Goal: Task Accomplishment & Management: Manage account settings

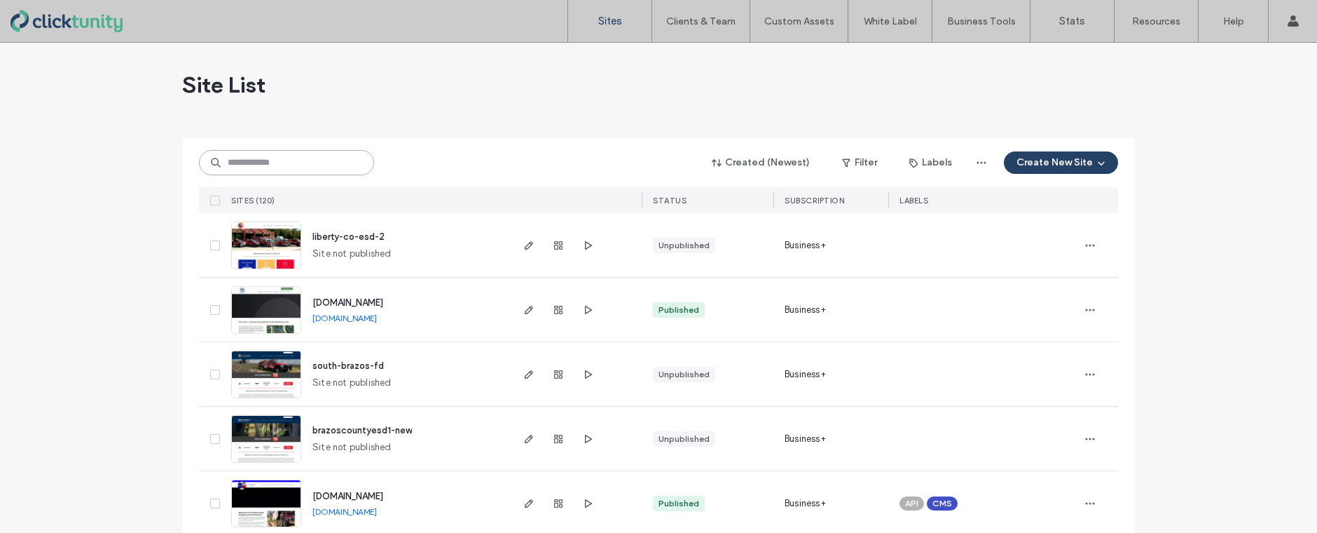
click at [272, 158] on input at bounding box center [286, 162] width 175 height 25
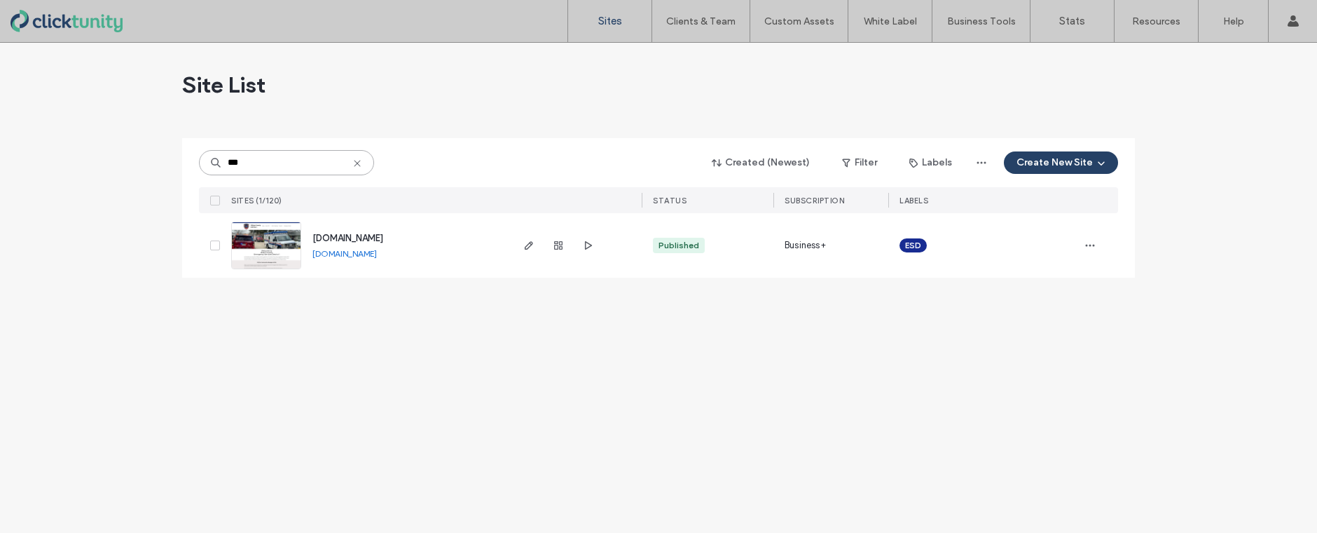
type input "***"
click at [361, 233] on span "[DOMAIN_NAME]" at bounding box center [348, 238] width 71 height 11
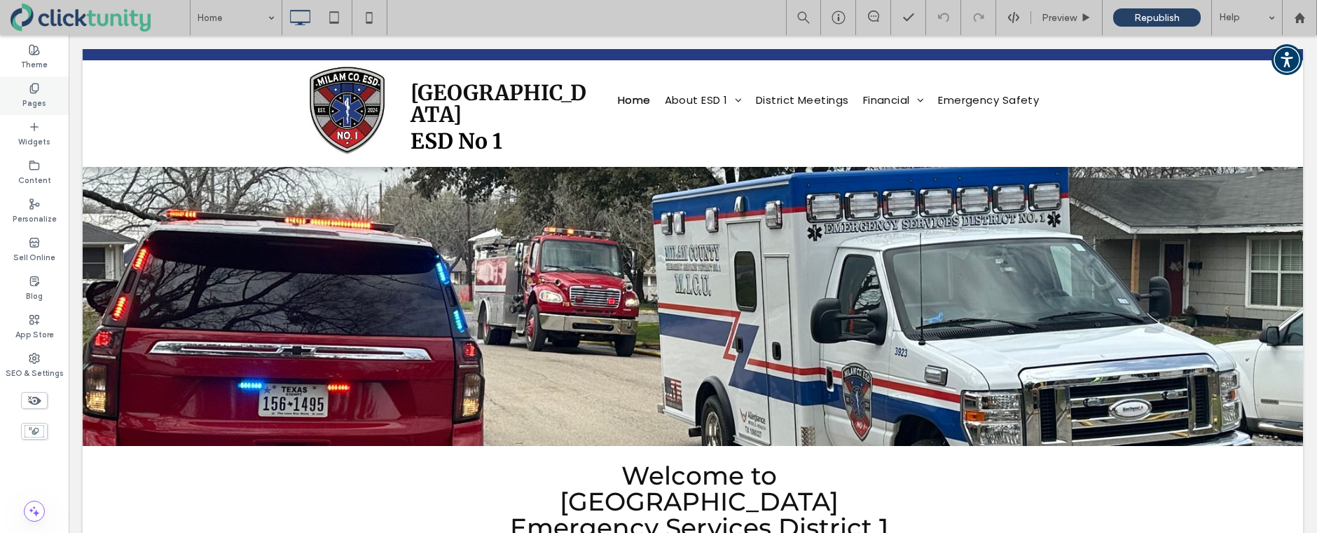
click at [38, 107] on label "Pages" at bounding box center [34, 101] width 24 height 15
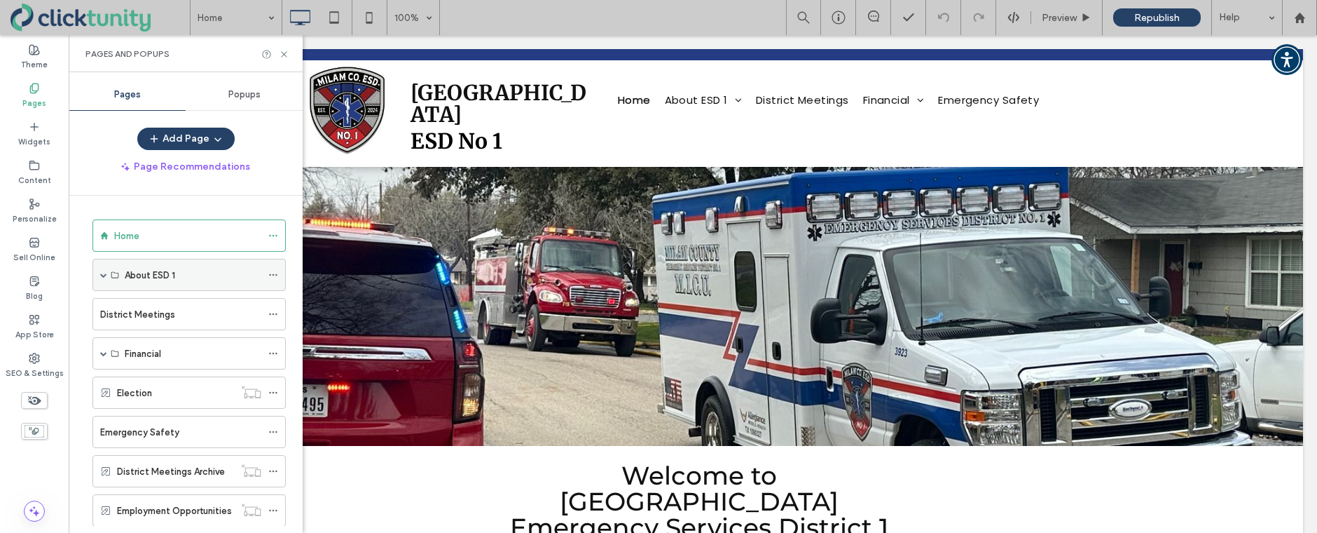
click at [97, 266] on div "About ESD 1" at bounding box center [189, 275] width 193 height 32
click at [102, 275] on span at bounding box center [103, 274] width 7 height 7
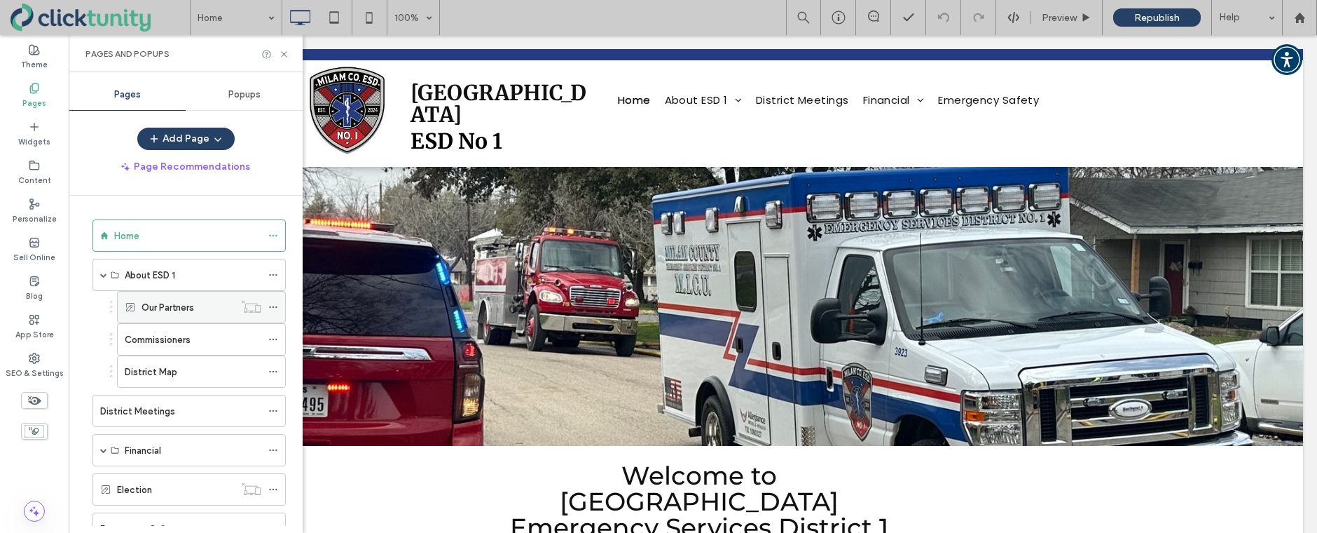
click at [159, 301] on label "Our Partners" at bounding box center [168, 307] width 53 height 25
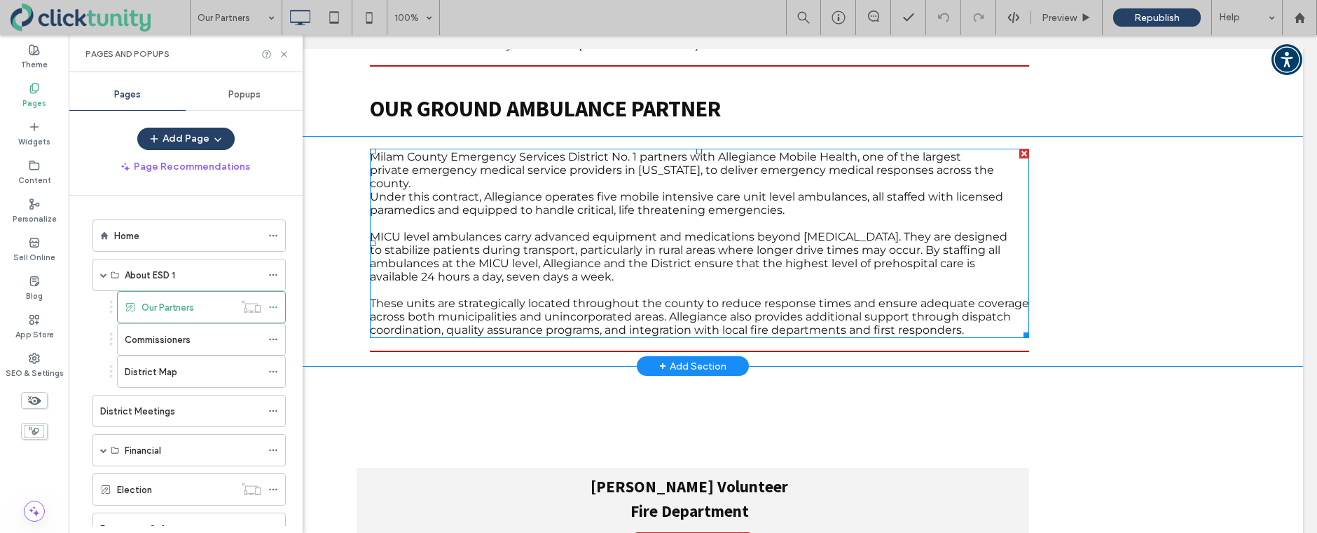
scroll to position [269, 0]
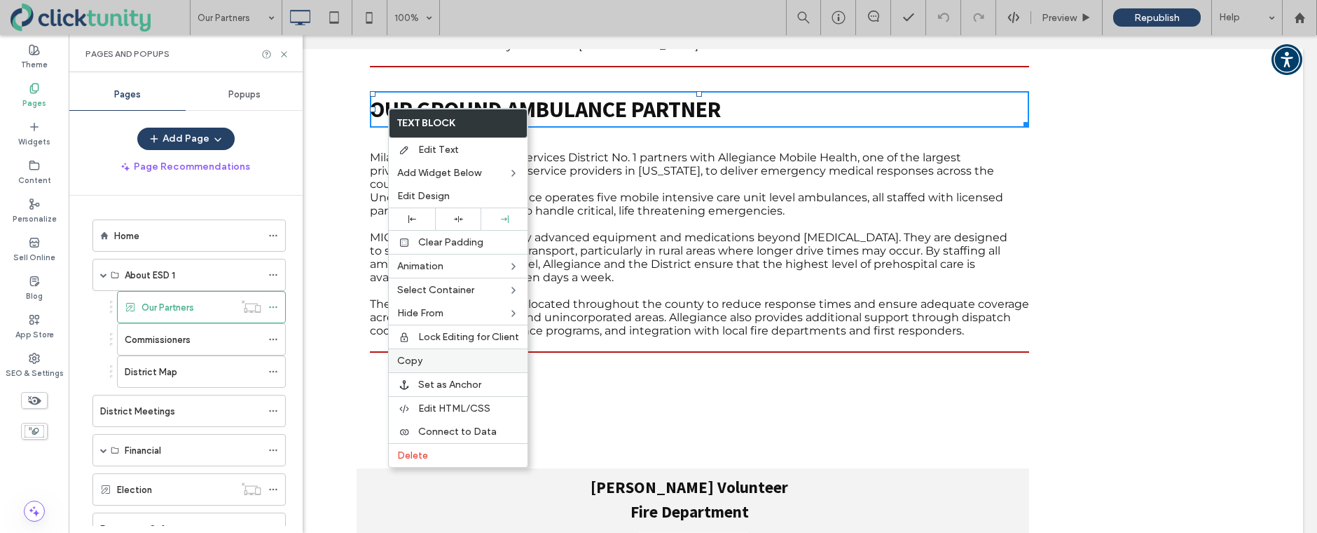
click at [411, 350] on div "Copy" at bounding box center [458, 360] width 139 height 24
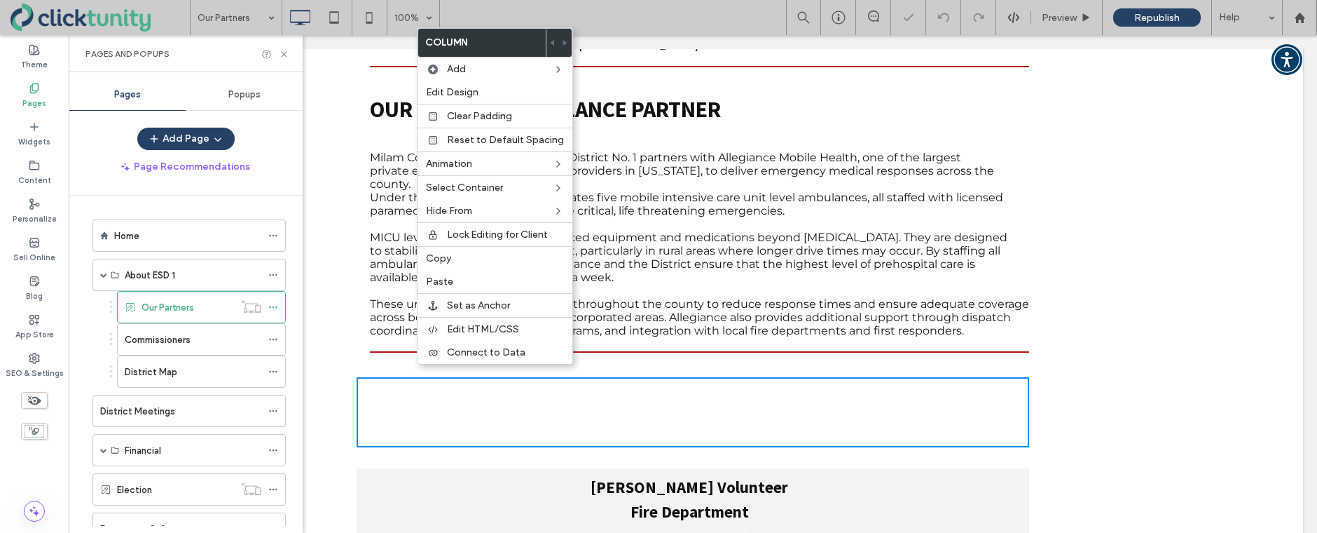
click at [512, 388] on div "Click To Paste" at bounding box center [693, 412] width 673 height 70
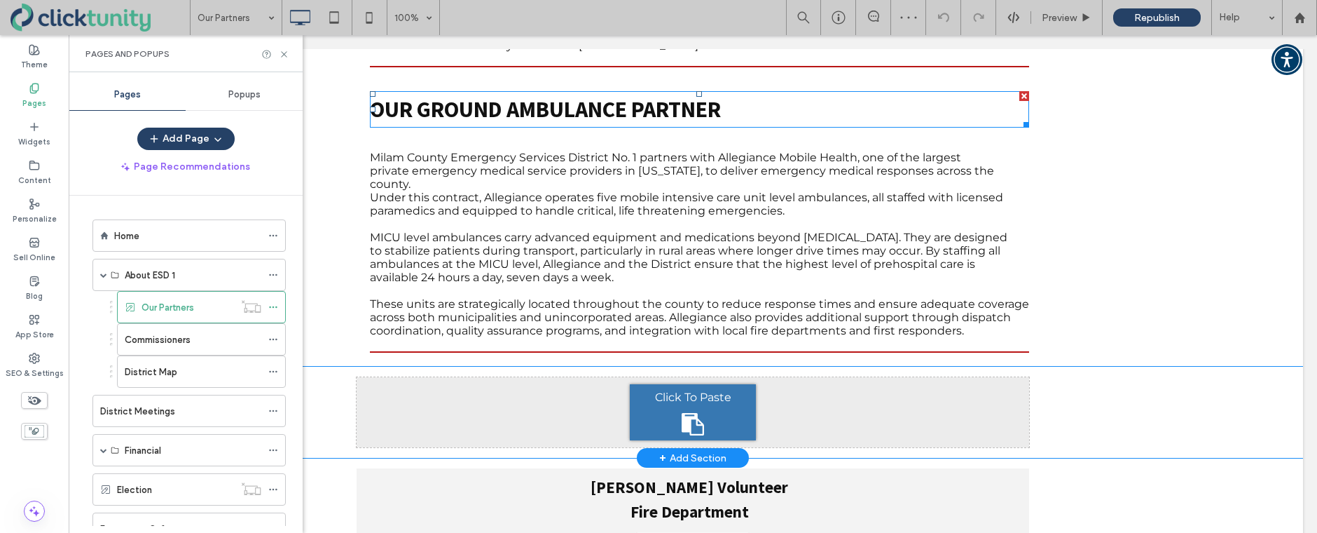
click at [678, 395] on div "Click To Paste" at bounding box center [693, 412] width 126 height 56
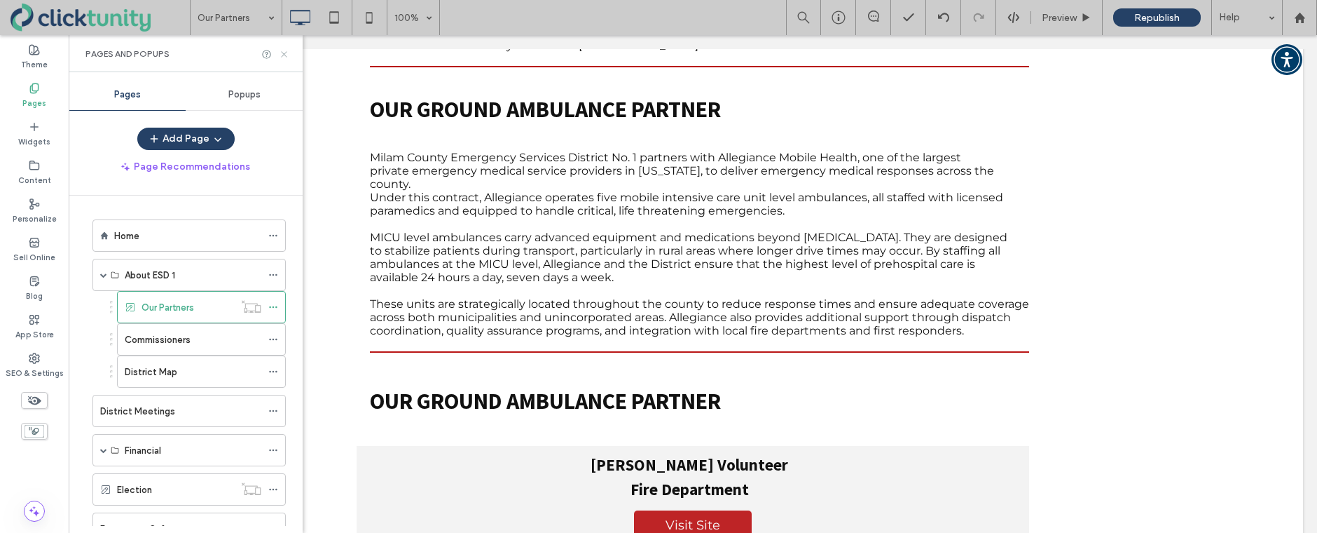
click at [283, 50] on icon at bounding box center [284, 54] width 11 height 11
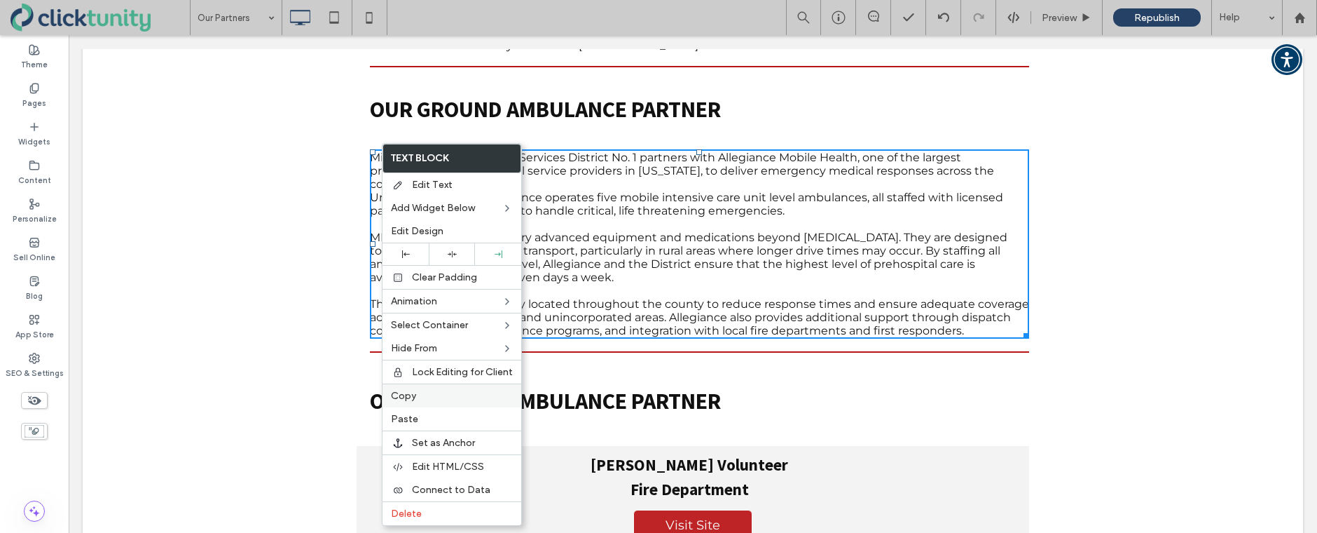
drag, startPoint x: 420, startPoint y: 392, endPoint x: 434, endPoint y: 388, distance: 14.0
click at [420, 392] on label "Copy" at bounding box center [452, 396] width 122 height 12
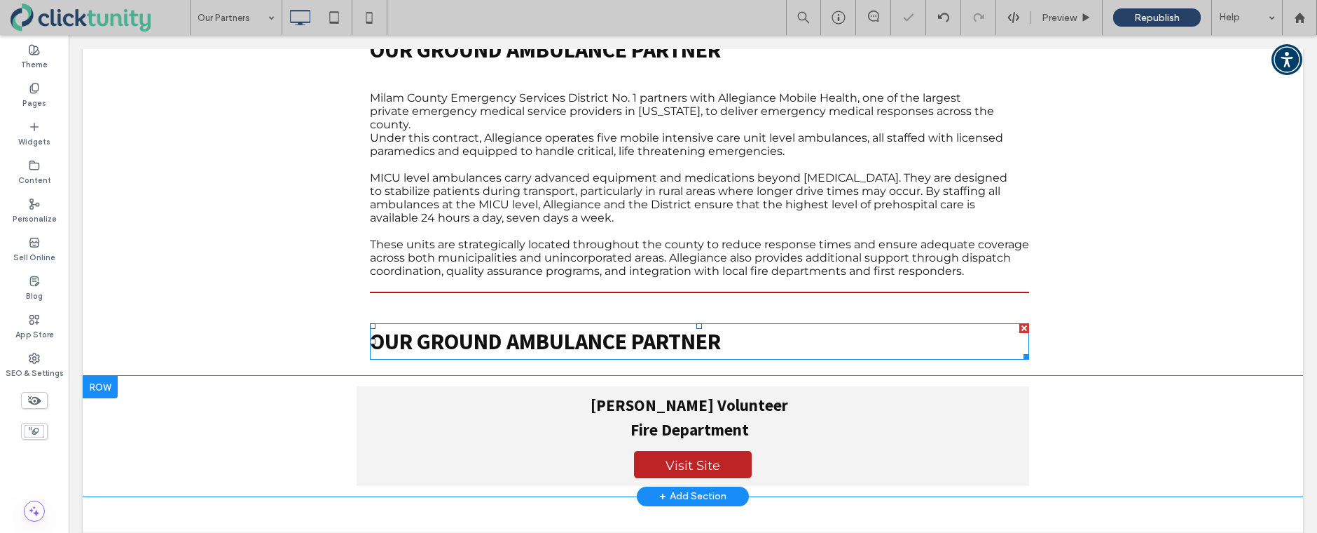
scroll to position [330, 0]
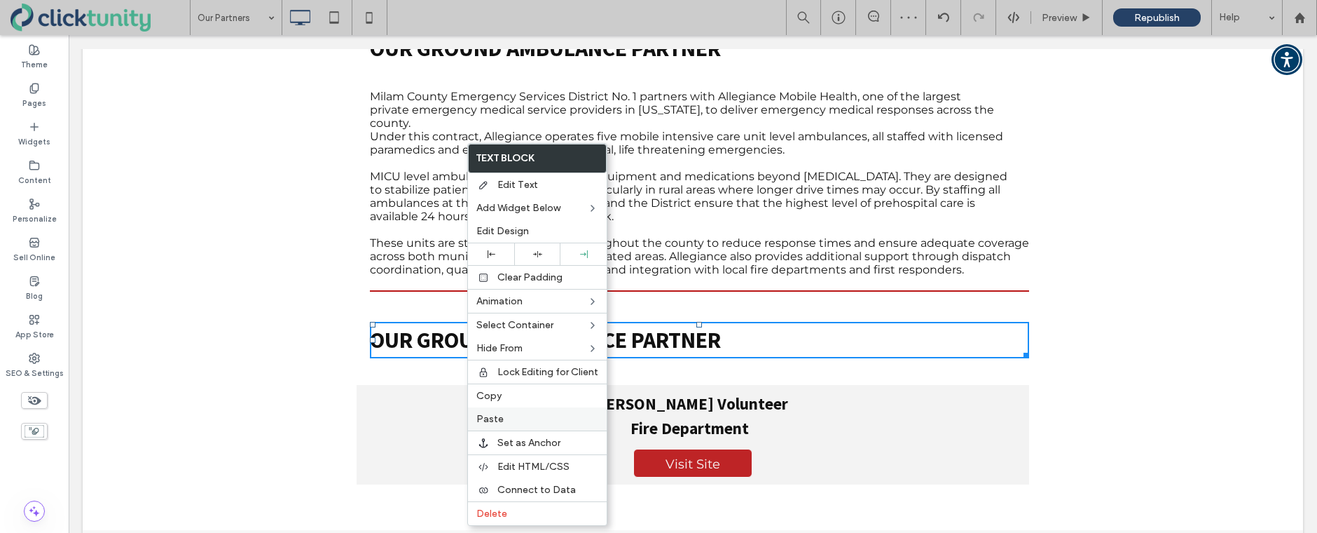
click at [481, 414] on span "Paste" at bounding box center [490, 419] width 27 height 12
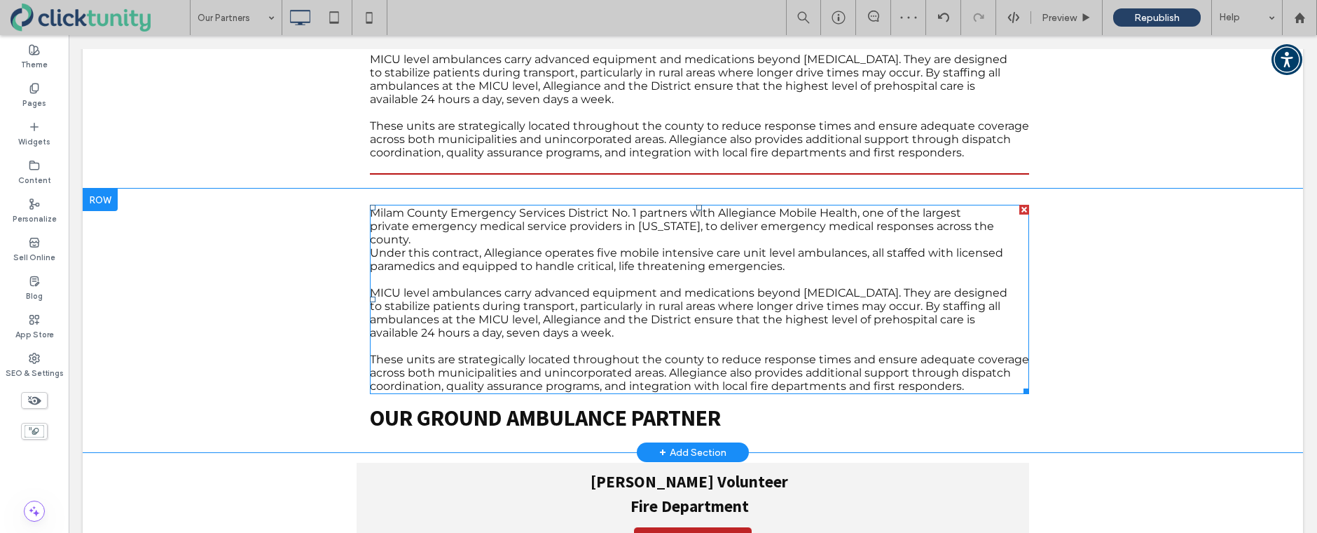
scroll to position [448, 0]
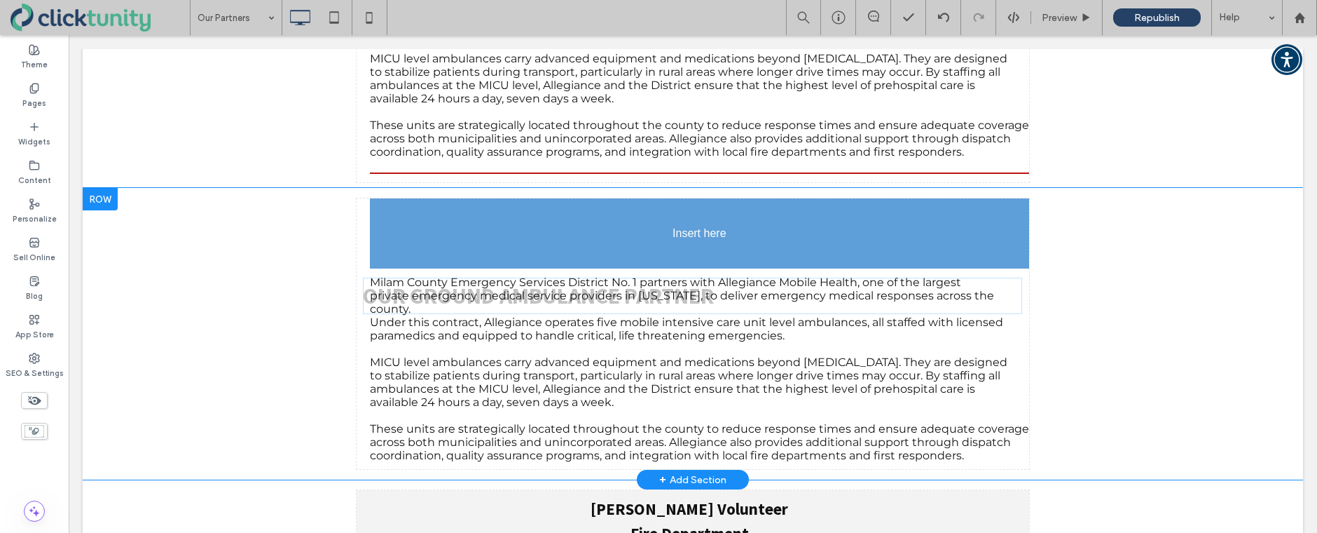
drag, startPoint x: 575, startPoint y: 375, endPoint x: 568, endPoint y: 266, distance: 108.9
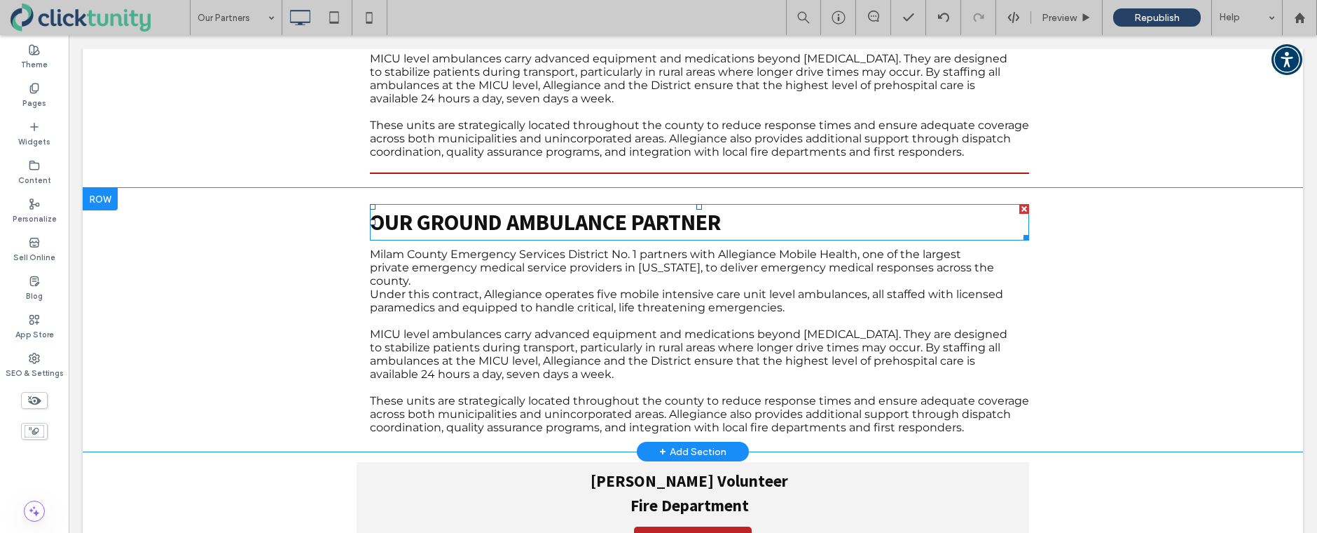
click at [444, 208] on span "OUR GROUND AMBULANCE PARTNER" at bounding box center [545, 222] width 351 height 28
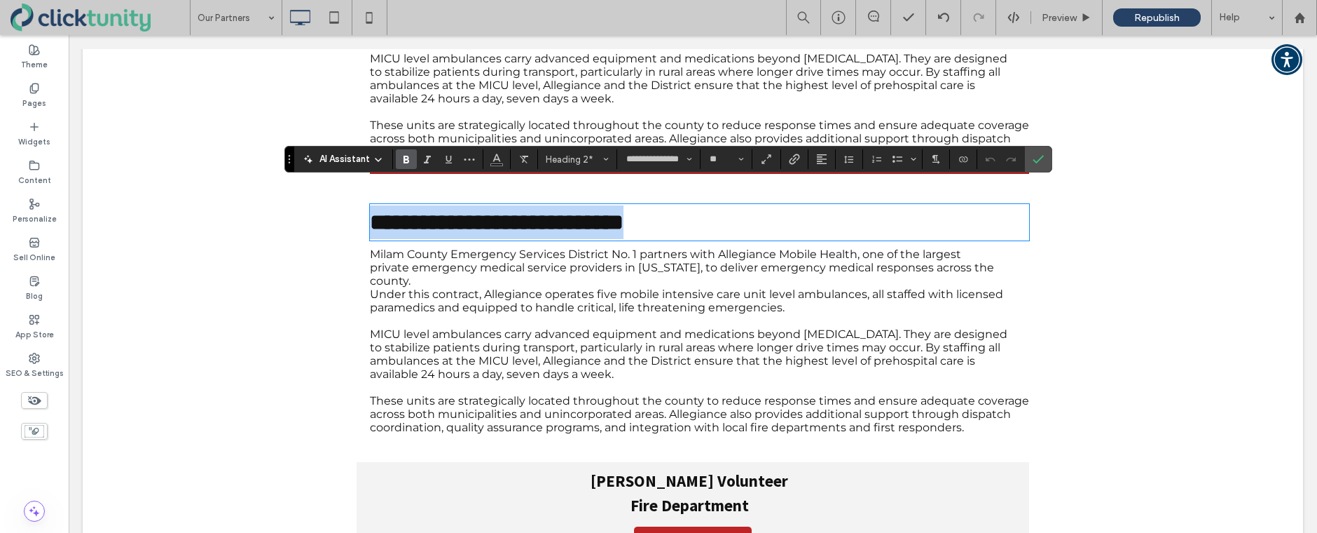
click at [438, 211] on span "**********" at bounding box center [497, 222] width 254 height 22
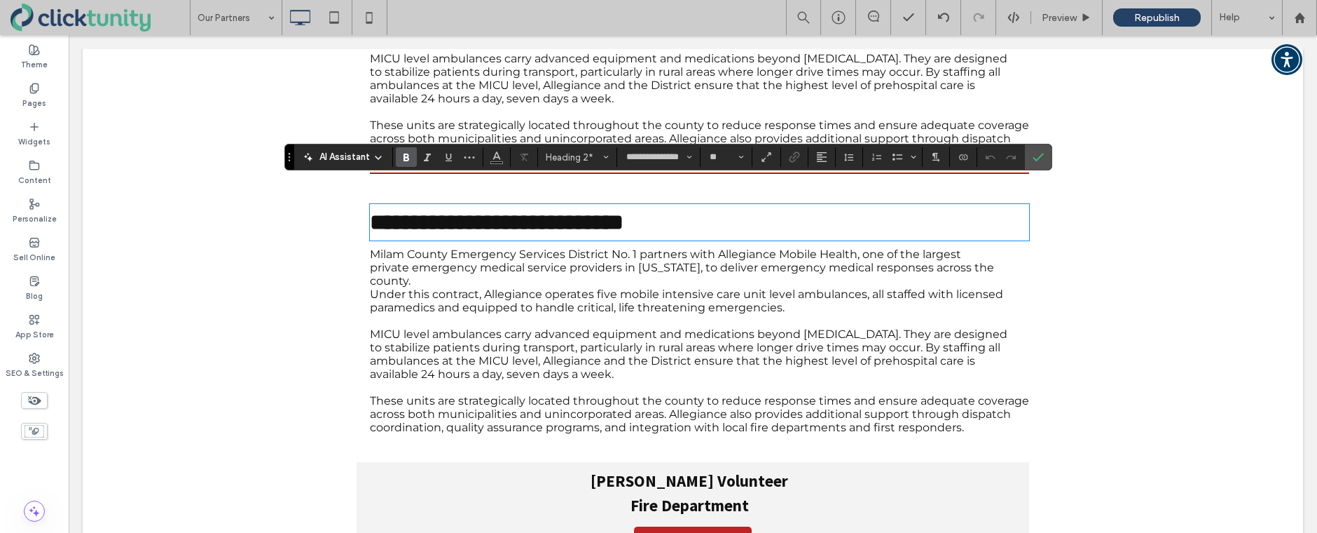
scroll to position [450, 0]
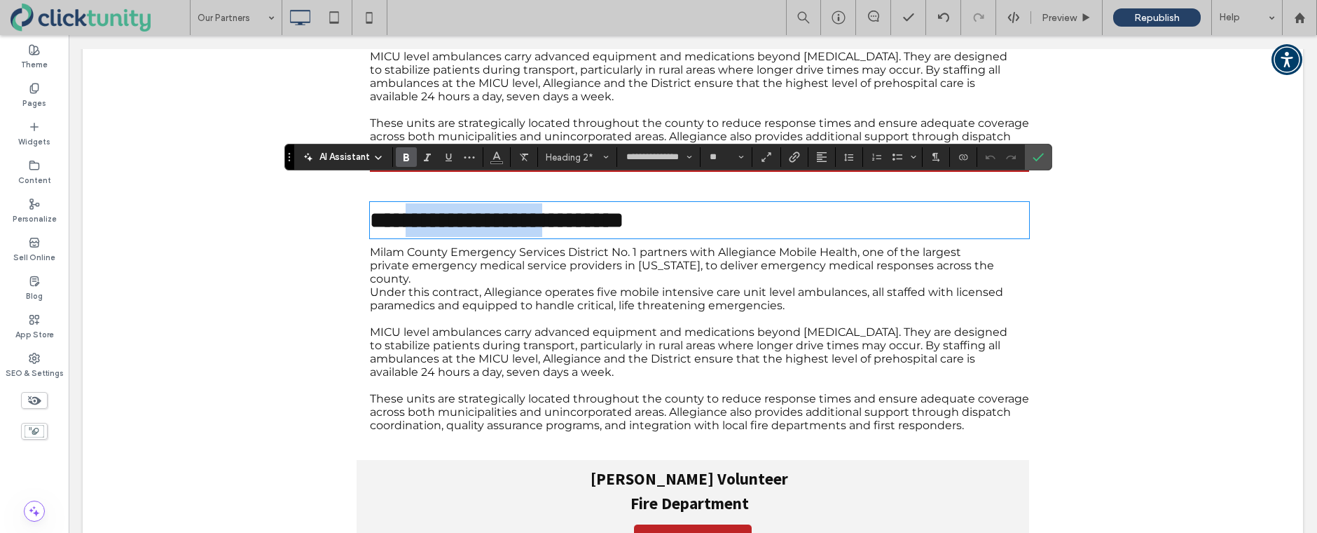
drag, startPoint x: 418, startPoint y: 202, endPoint x: 625, endPoint y: 204, distance: 206.7
click at [624, 209] on span "**********" at bounding box center [497, 220] width 254 height 22
click at [426, 285] on span "Under this contract, Allegiance operates five mobile intensive care unit level …" at bounding box center [687, 291] width 634 height 13
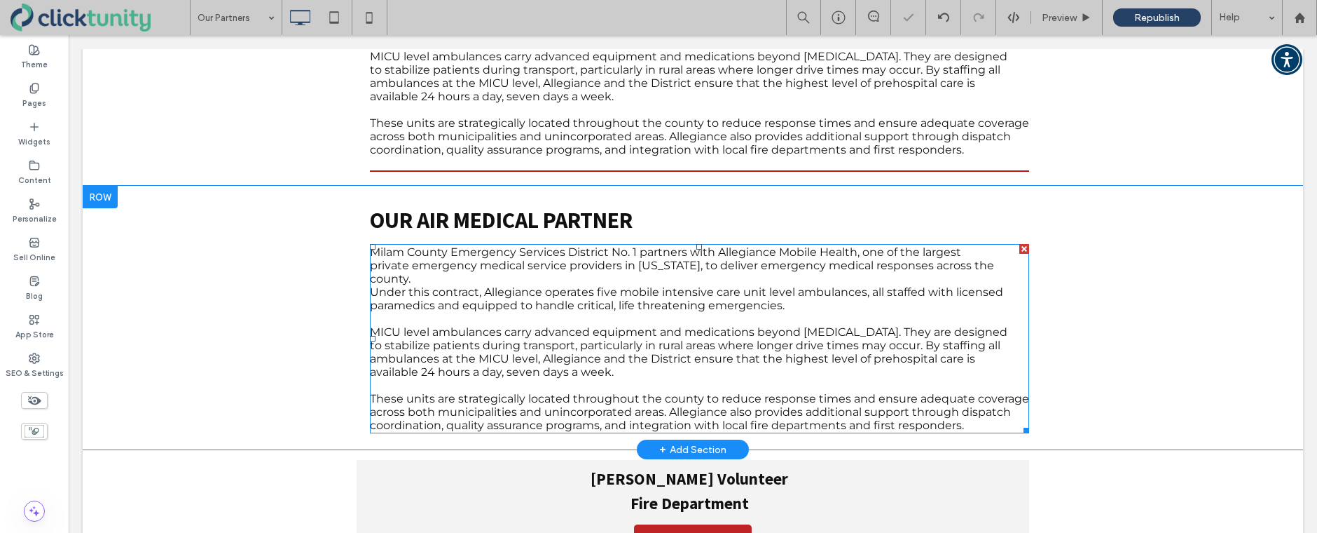
click at [417, 285] on span "Under this contract, Allegiance operates five mobile intensive care unit level …" at bounding box center [687, 291] width 634 height 13
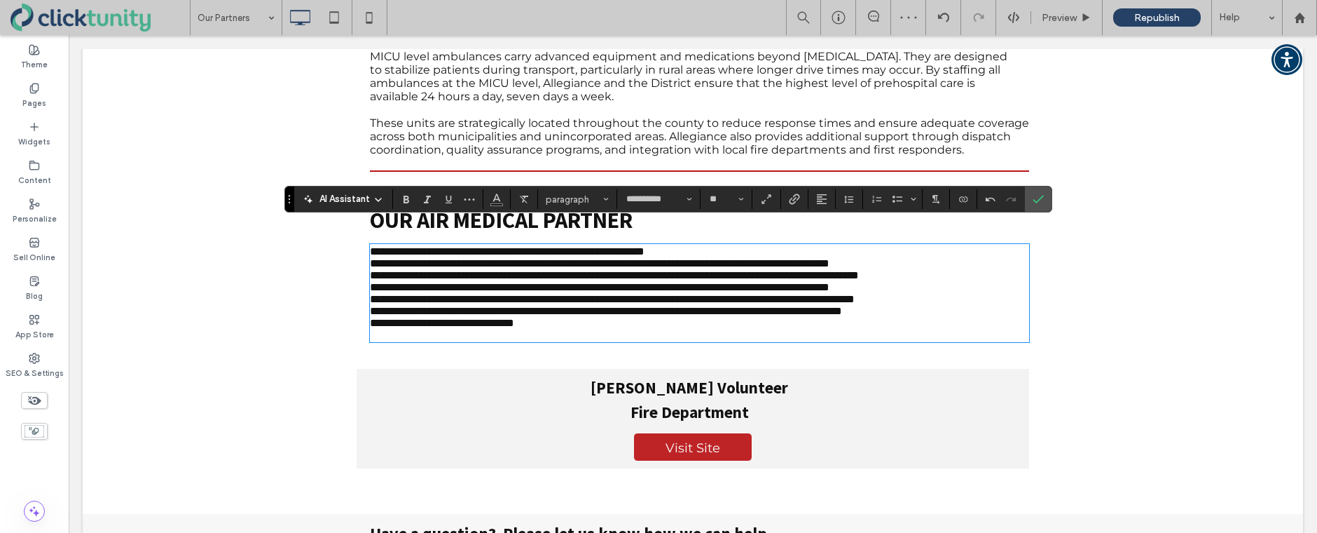
scroll to position [0, 0]
click at [752, 245] on p "**********" at bounding box center [699, 251] width 659 height 12
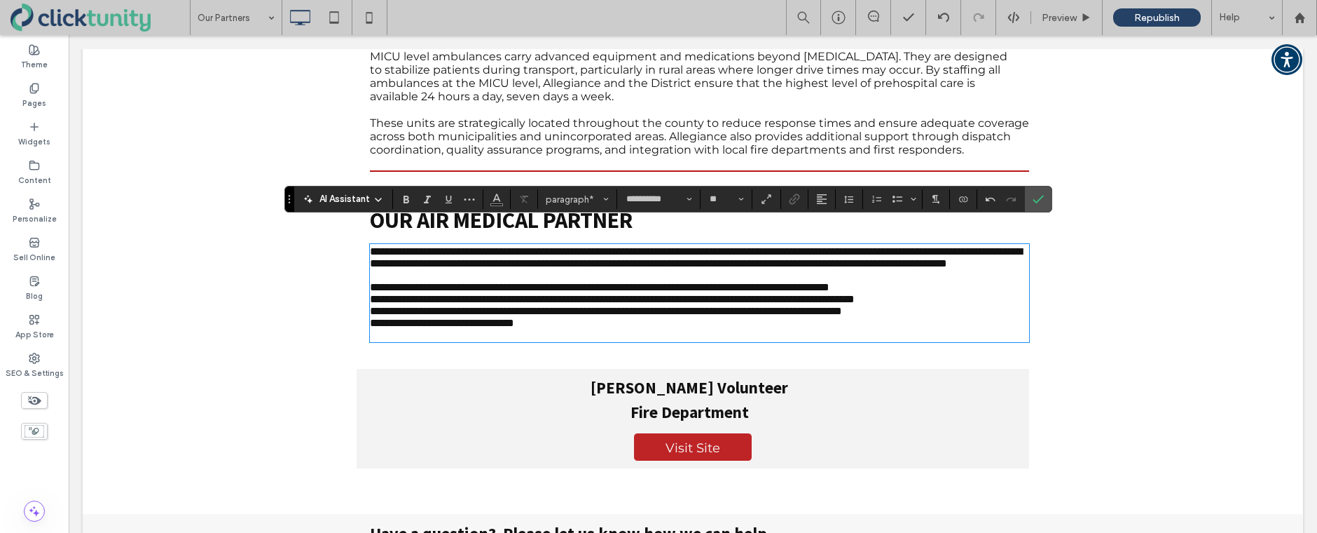
scroll to position [454, 0]
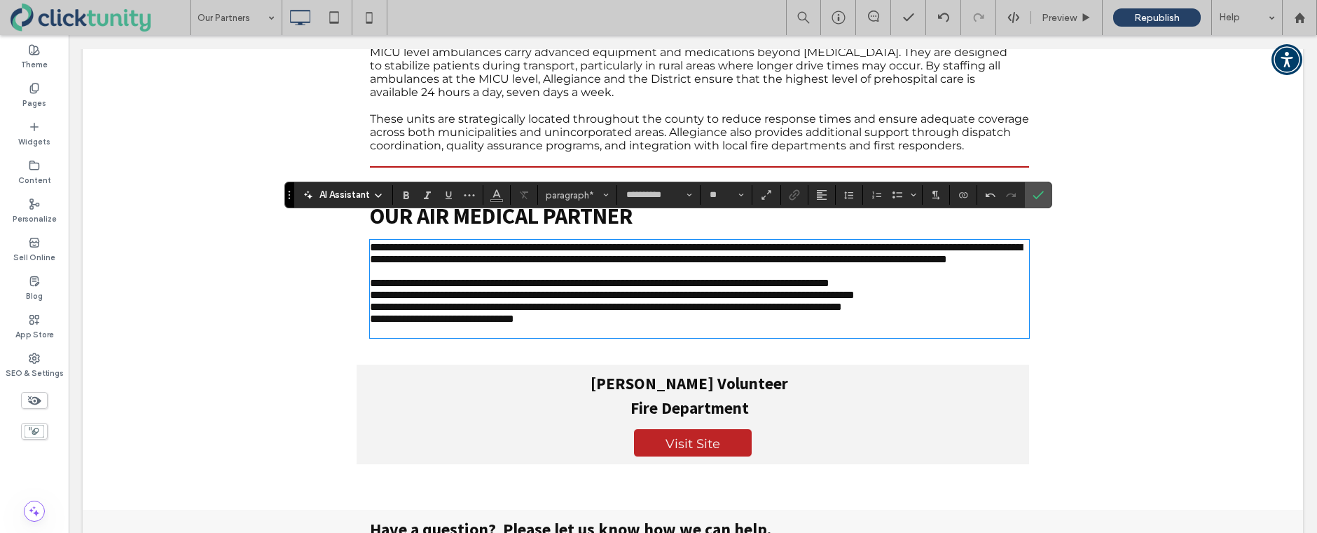
click at [568, 319] on p "**********" at bounding box center [699, 319] width 659 height 12
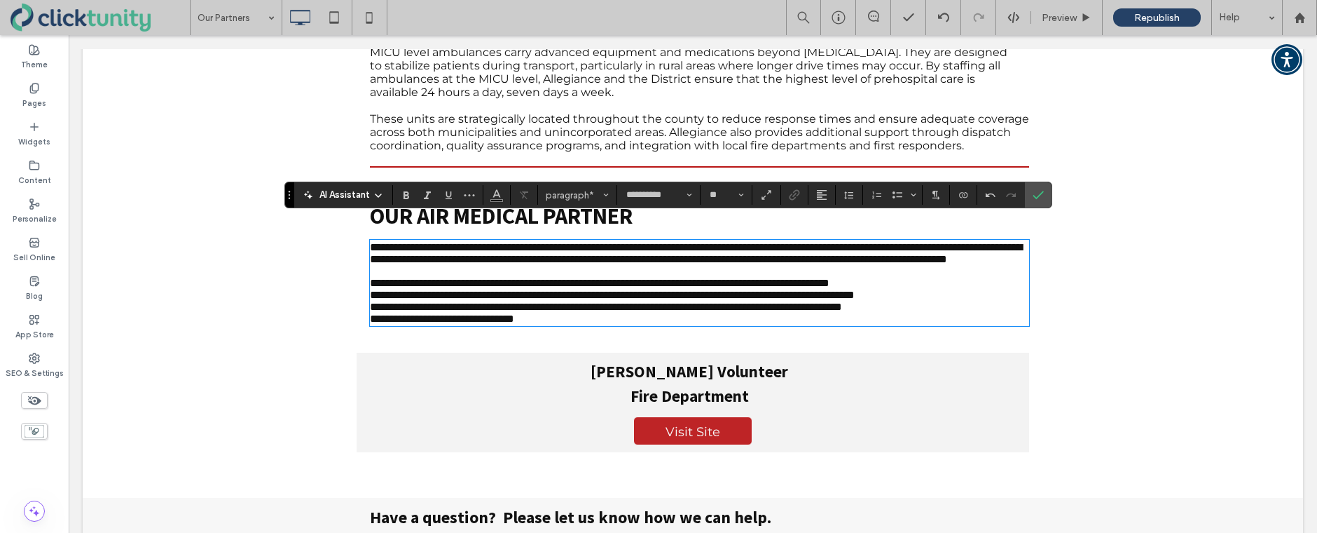
click at [624, 242] on span "**********" at bounding box center [696, 253] width 652 height 22
click at [846, 195] on use "Line Height" at bounding box center [848, 195] width 9 height 8
click at [1044, 192] on icon "Confirm" at bounding box center [1038, 194] width 11 height 11
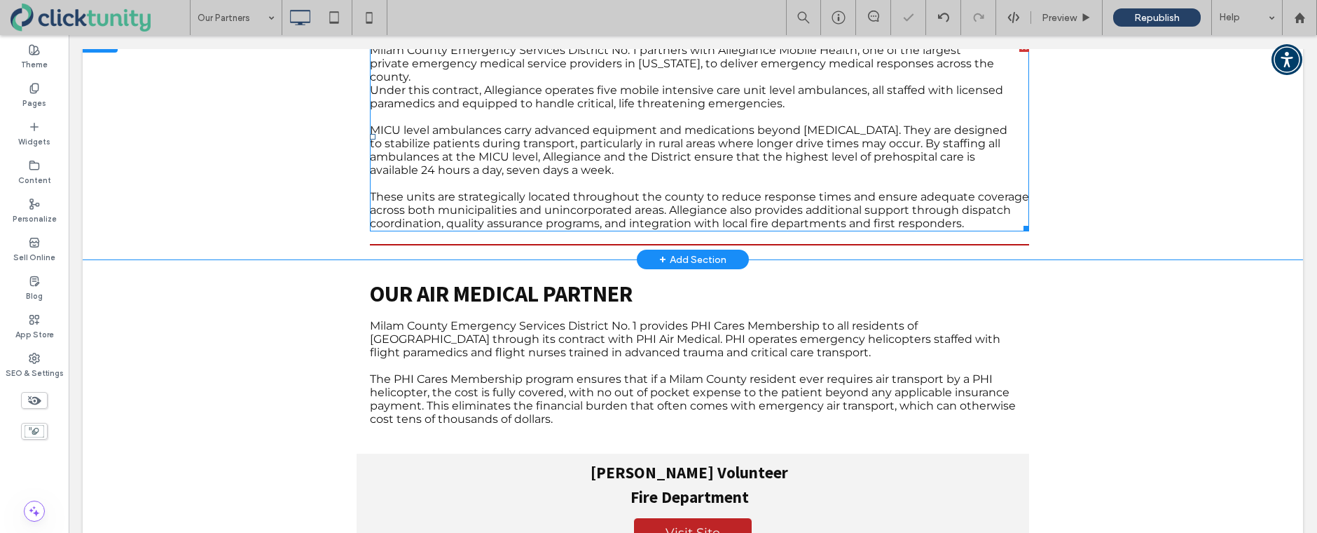
click at [665, 150] on span "ambulances at the MICU level, Allegiance and the District ensure that the highe…" at bounding box center [672, 156] width 605 height 13
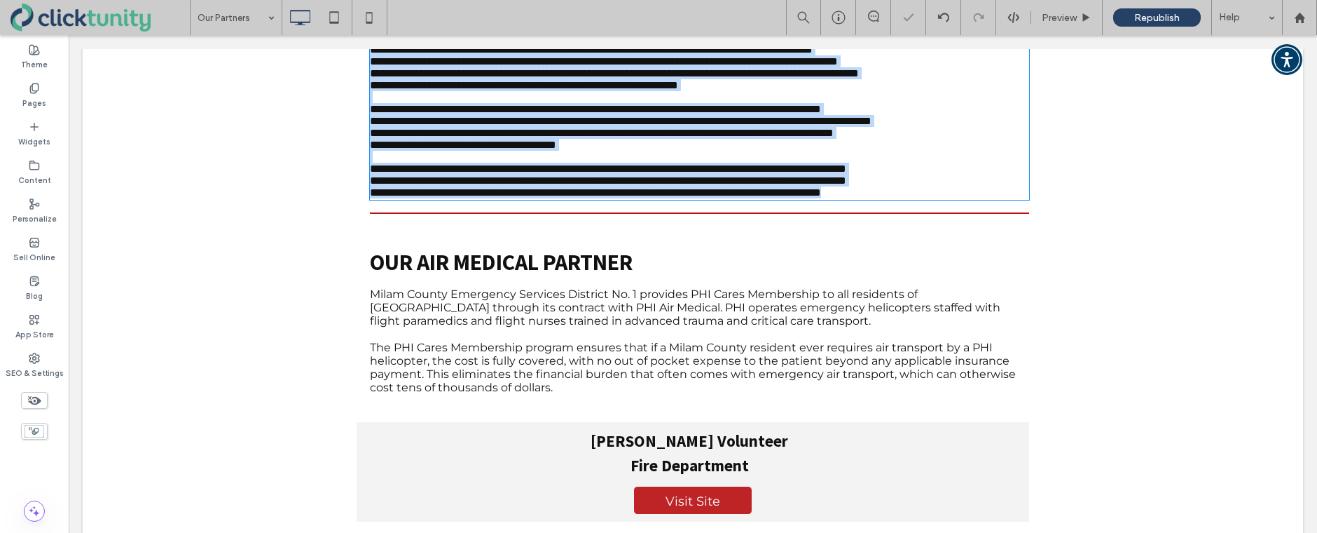
scroll to position [214, 0]
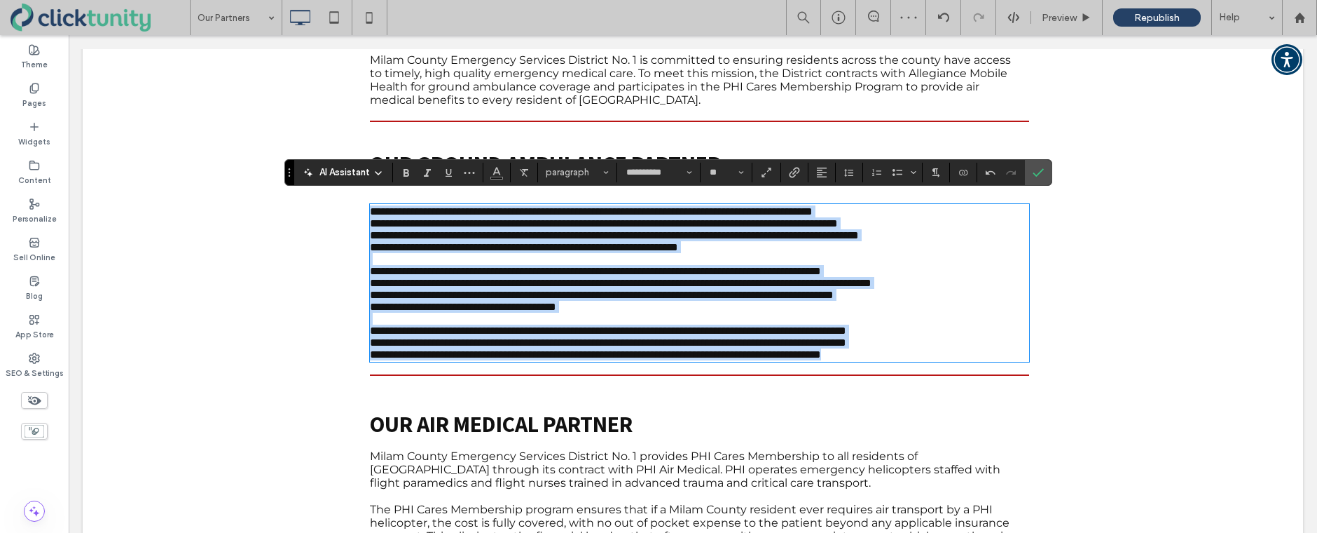
click at [687, 230] on span "**********" at bounding box center [614, 235] width 489 height 11
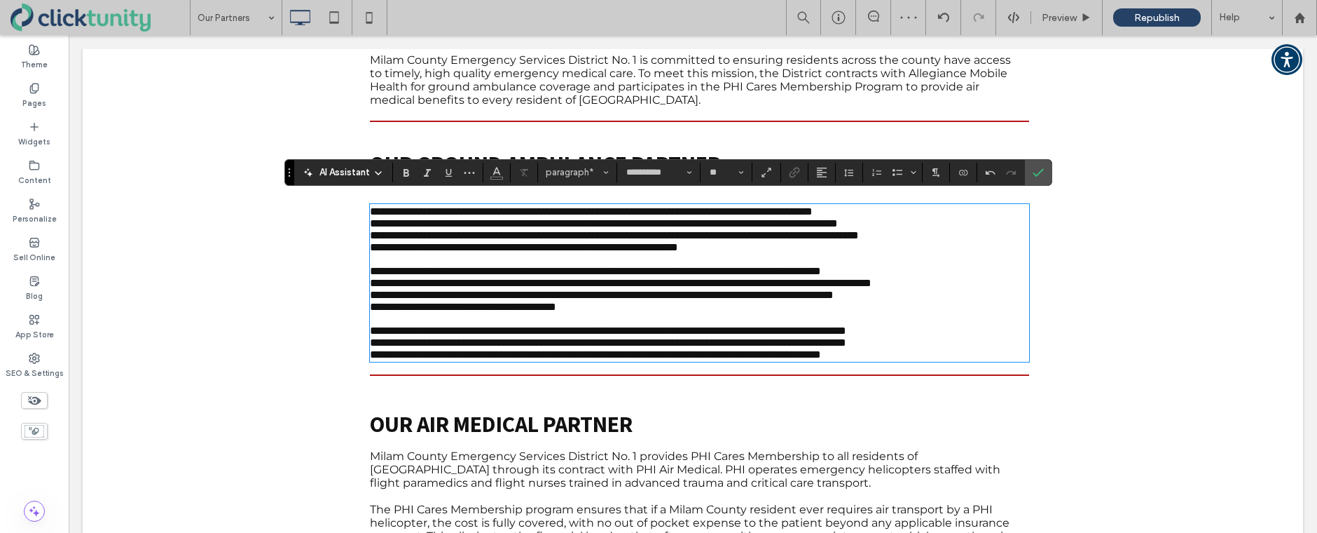
click at [714, 230] on span "**********" at bounding box center [614, 235] width 489 height 11
click at [846, 178] on span "Line Height" at bounding box center [849, 172] width 11 height 18
click at [1041, 174] on icon "Confirm" at bounding box center [1038, 172] width 11 height 11
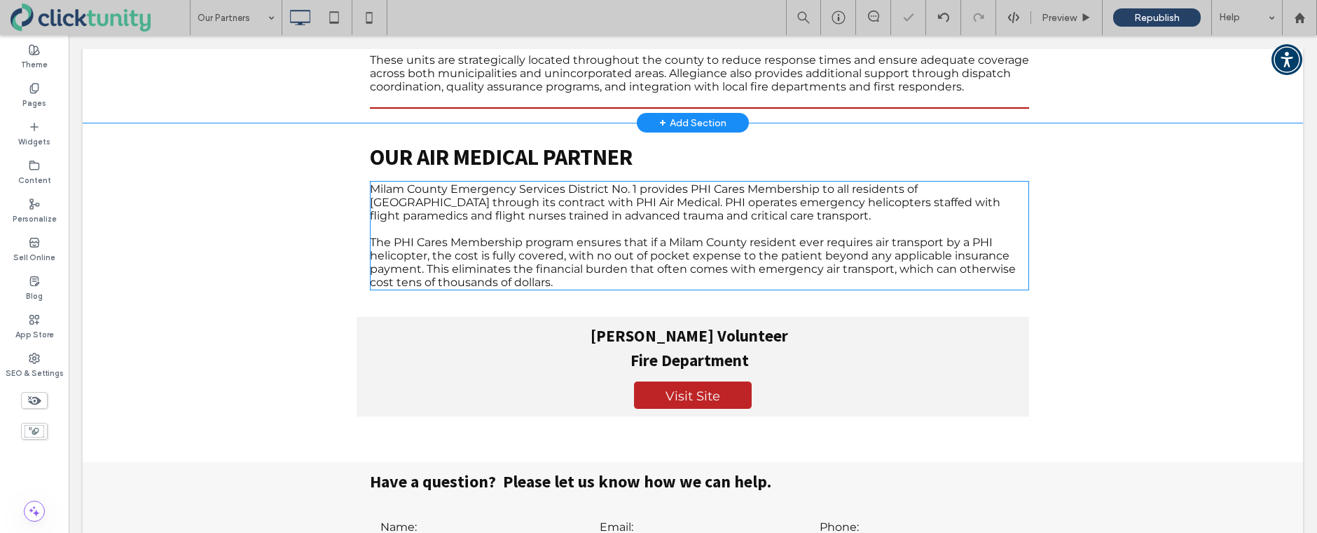
scroll to position [541, 0]
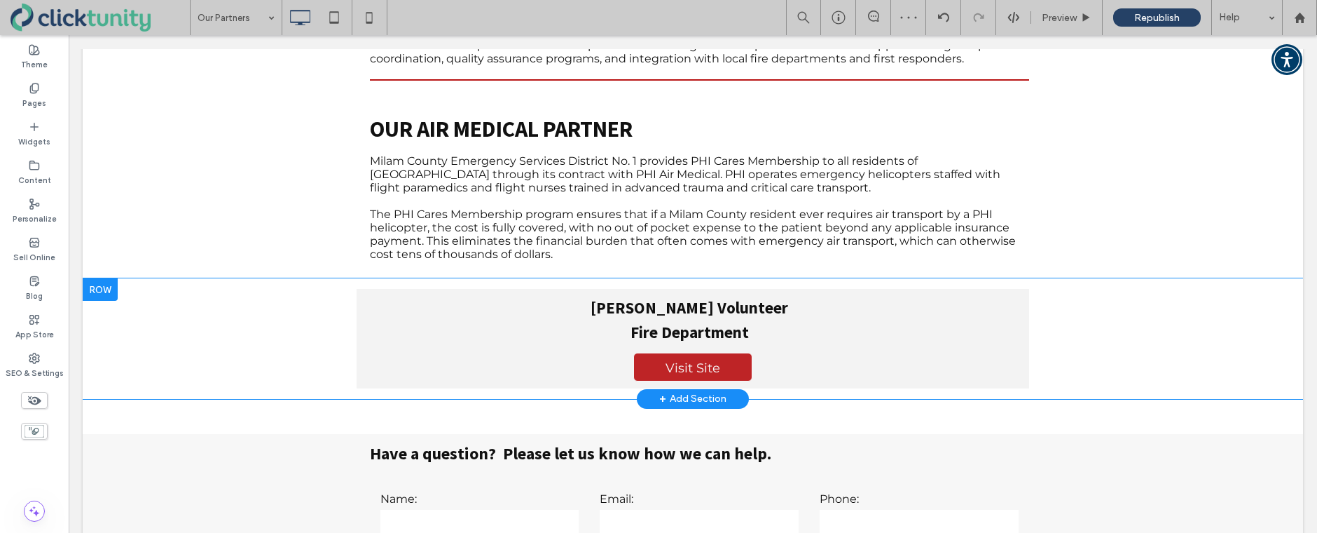
click at [103, 278] on div at bounding box center [100, 289] width 35 height 22
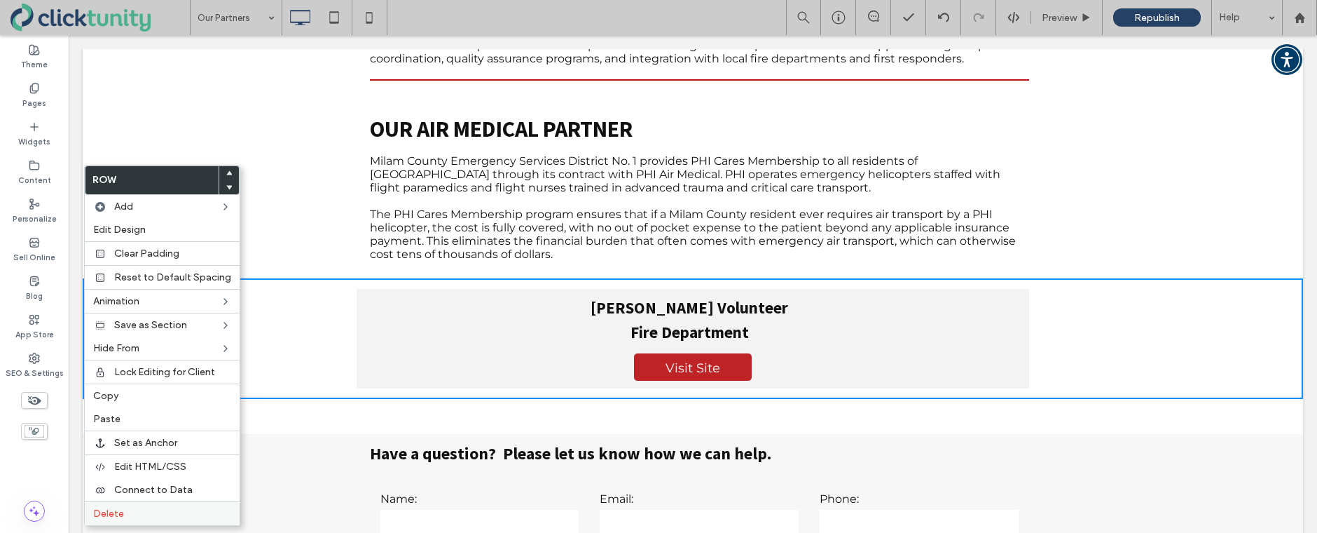
click at [107, 516] on span "Delete" at bounding box center [108, 513] width 31 height 12
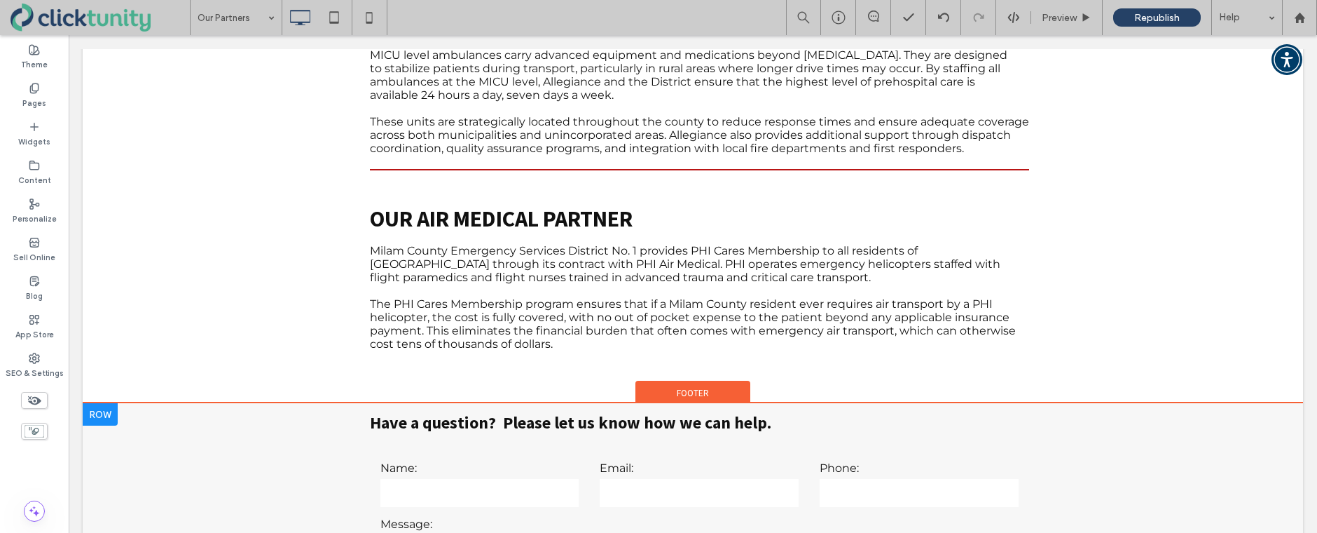
scroll to position [455, 0]
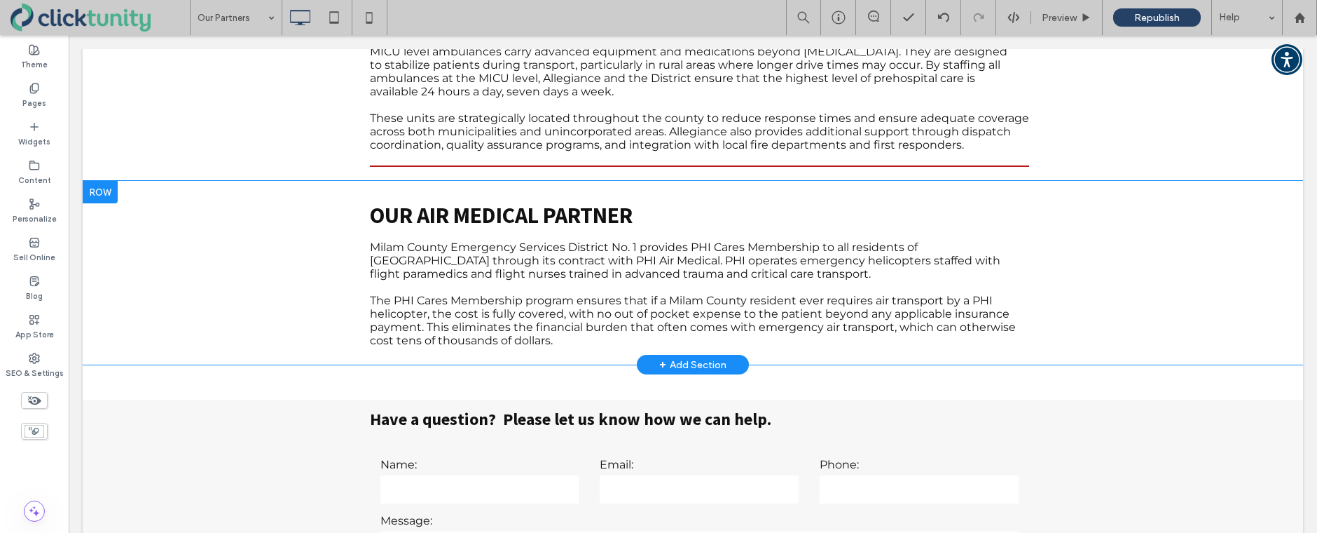
click at [100, 181] on div at bounding box center [100, 192] width 35 height 22
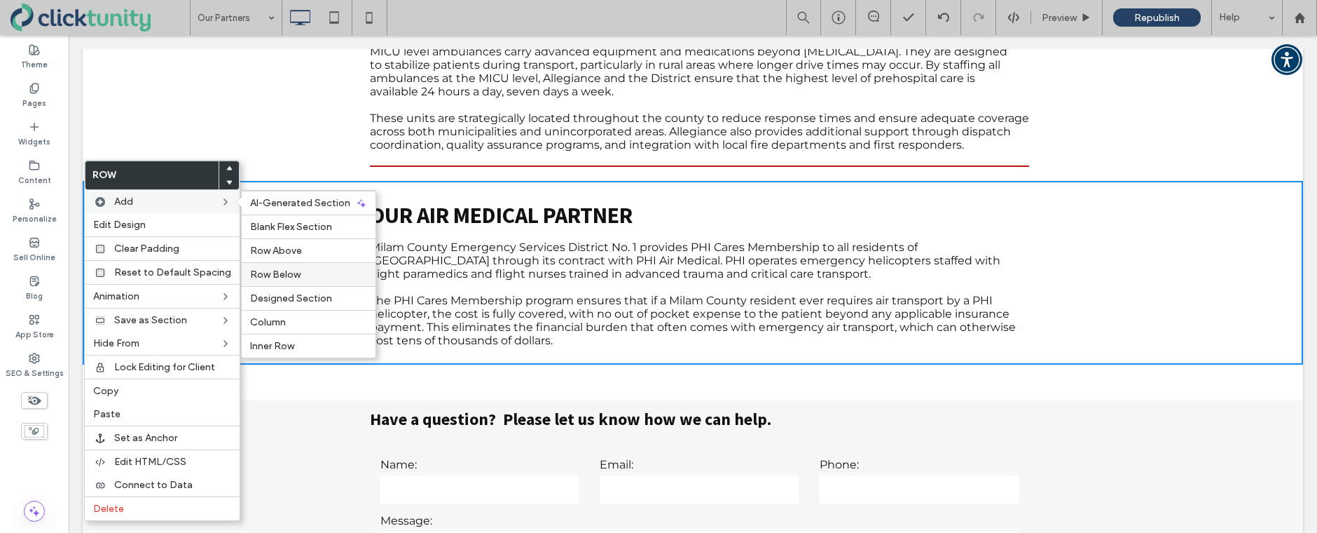
click at [280, 274] on span "Row Below" at bounding box center [275, 274] width 50 height 12
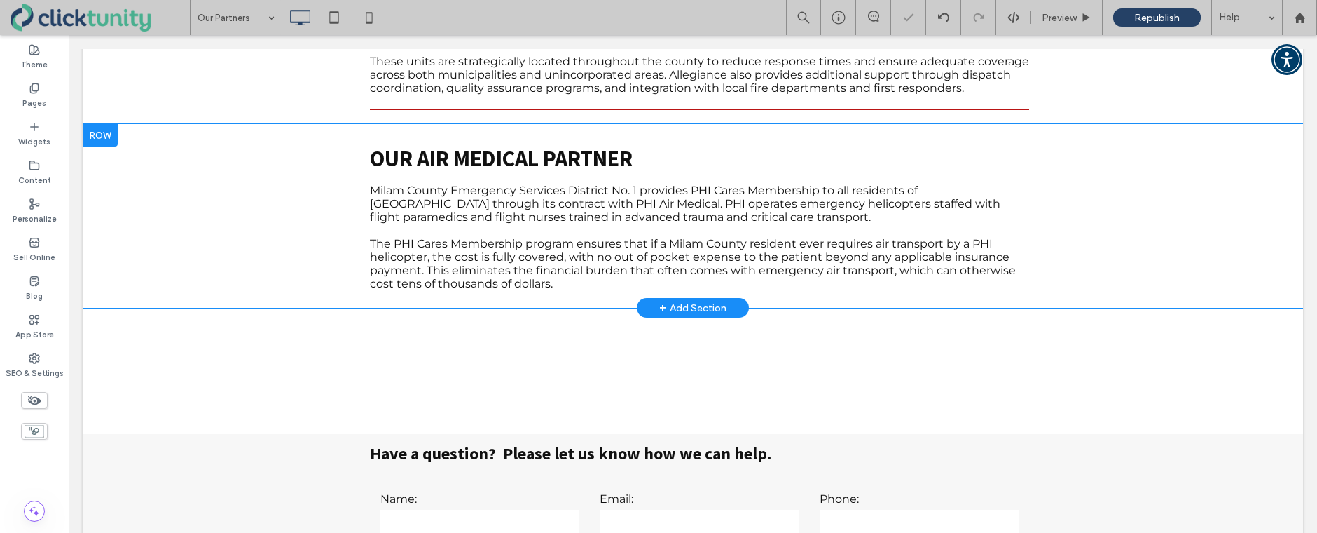
scroll to position [516, 0]
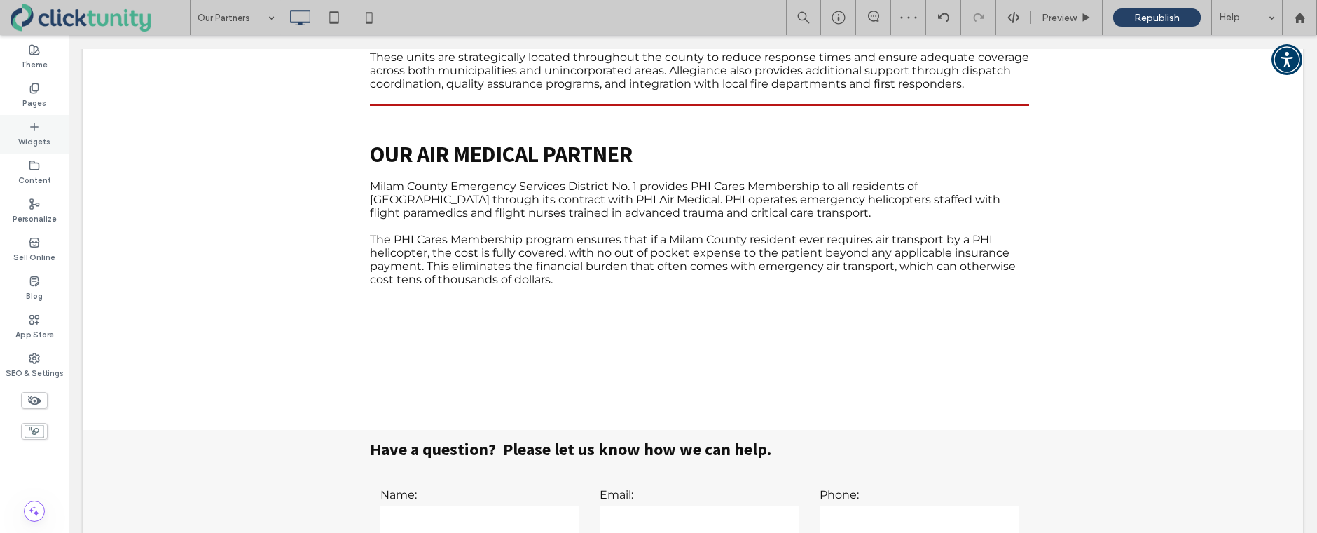
drag, startPoint x: 31, startPoint y: 144, endPoint x: 43, endPoint y: 147, distance: 12.4
click at [33, 144] on label "Widgets" at bounding box center [34, 139] width 32 height 15
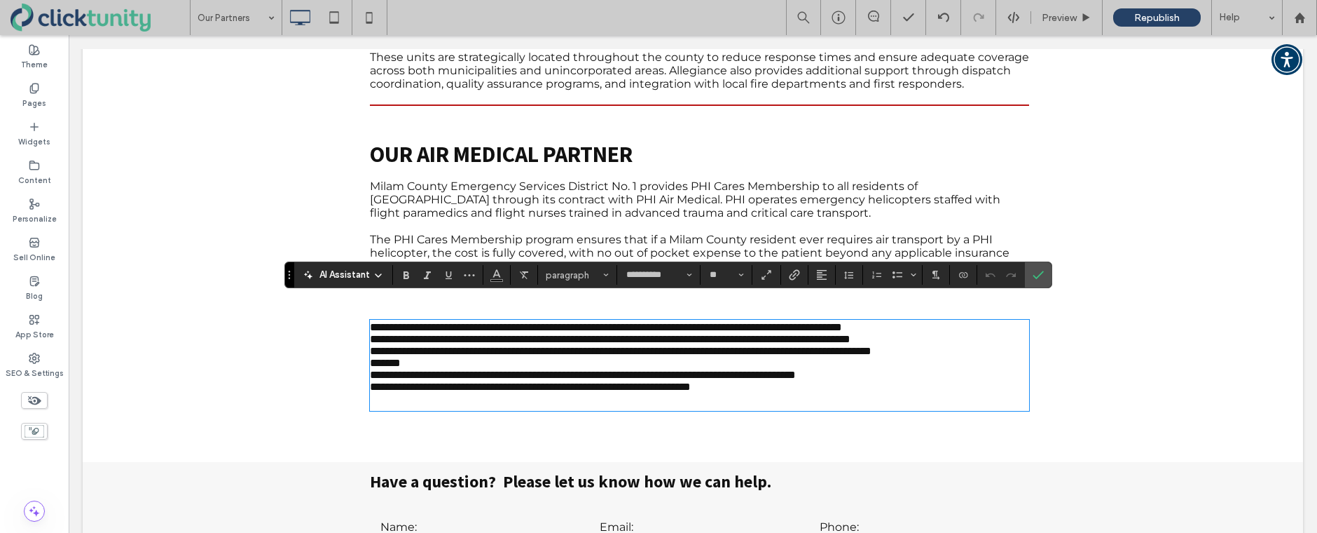
scroll to position [0, 0]
click at [425, 357] on p "*******" at bounding box center [699, 363] width 659 height 12
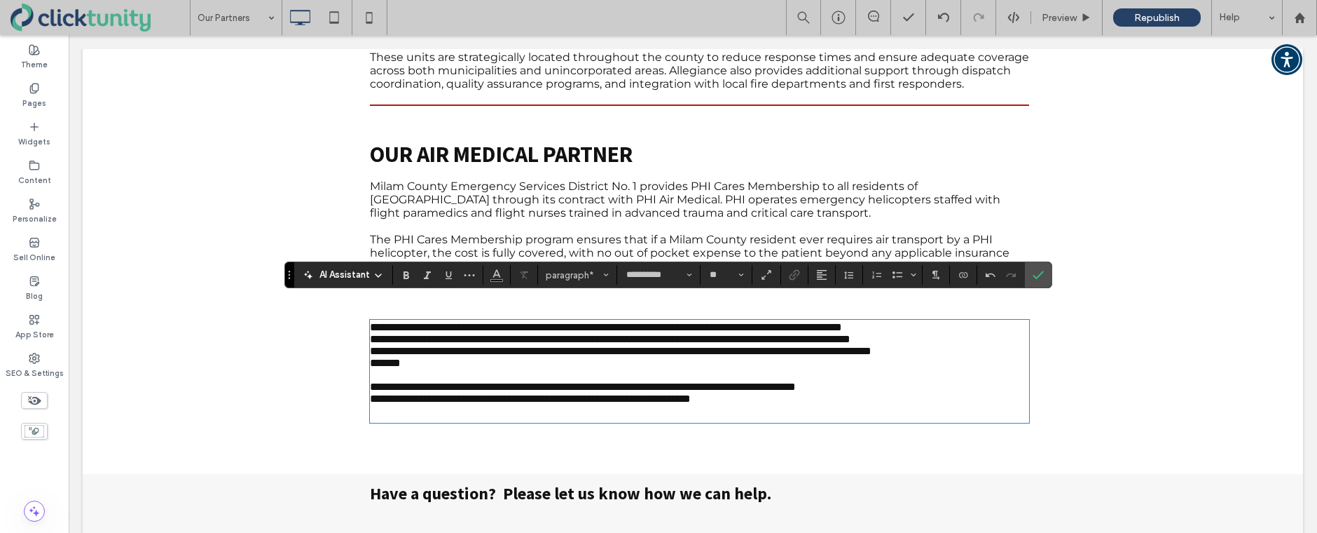
click at [804, 392] on p "**********" at bounding box center [699, 398] width 659 height 12
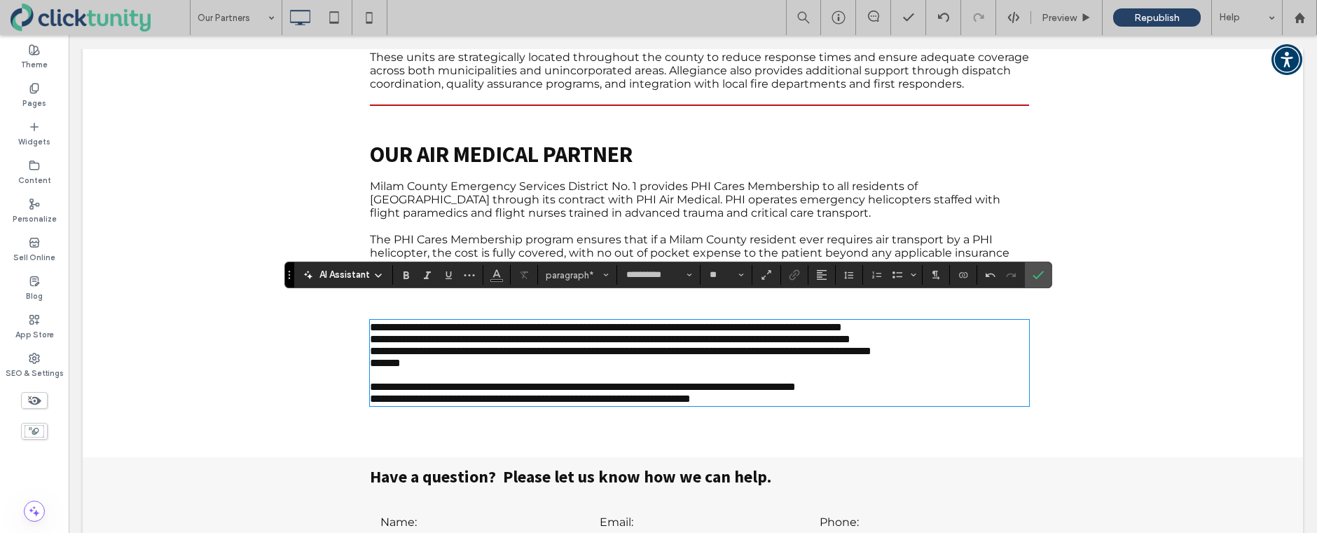
click at [708, 345] on span "**********" at bounding box center [621, 350] width 502 height 11
click at [851, 275] on icon "Line Height" at bounding box center [849, 274] width 11 height 11
click at [1045, 279] on label "Confirm" at bounding box center [1038, 274] width 21 height 25
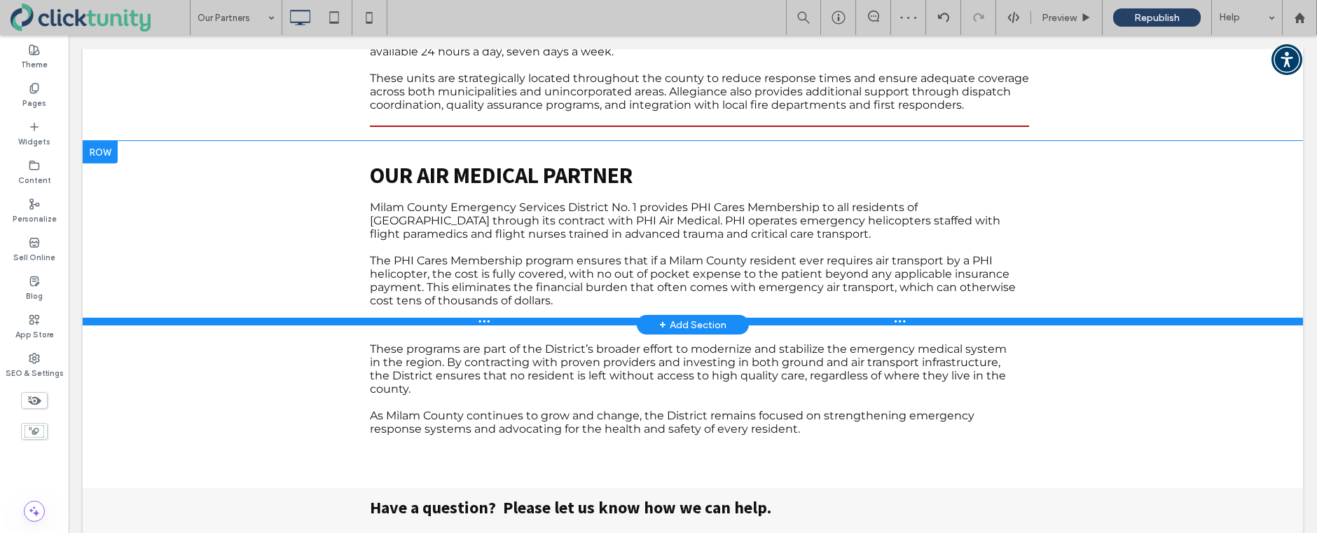
scroll to position [494, 0]
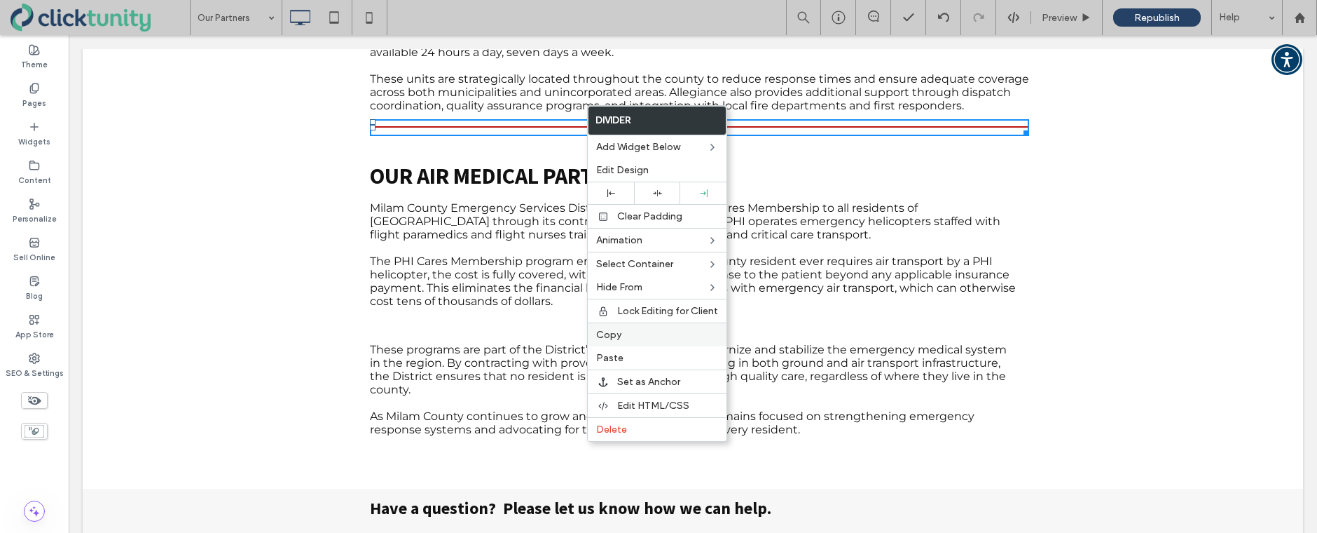
click at [619, 329] on span "Copy" at bounding box center [608, 335] width 25 height 12
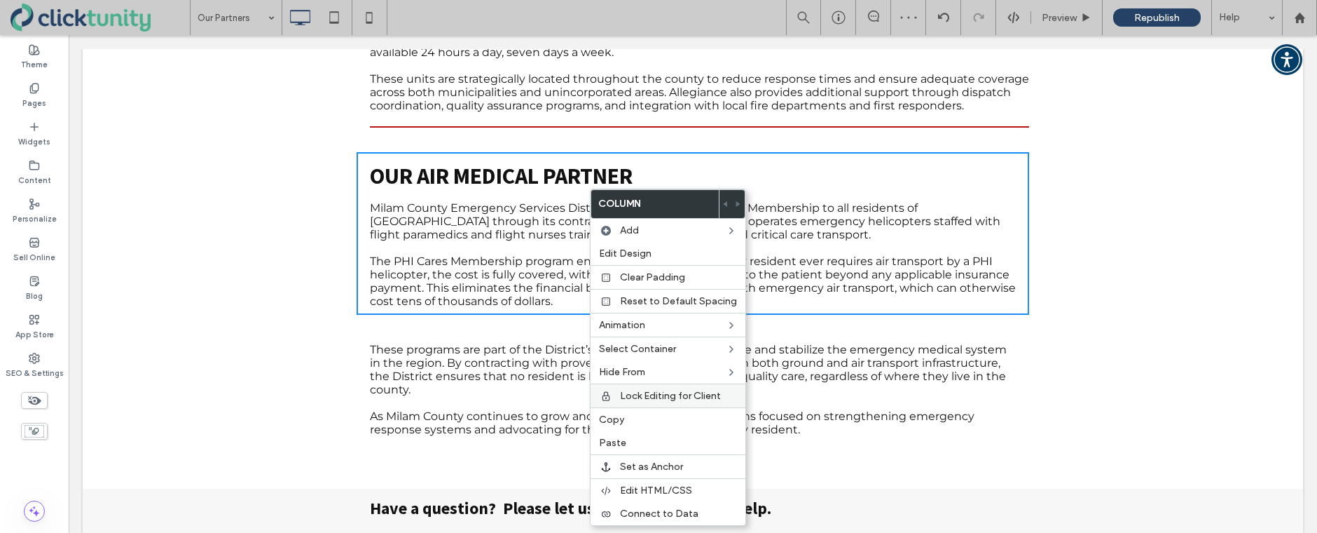
drag, startPoint x: 624, startPoint y: 436, endPoint x: 636, endPoint y: 395, distance: 43.0
click at [624, 437] on label "Paste" at bounding box center [668, 443] width 138 height 12
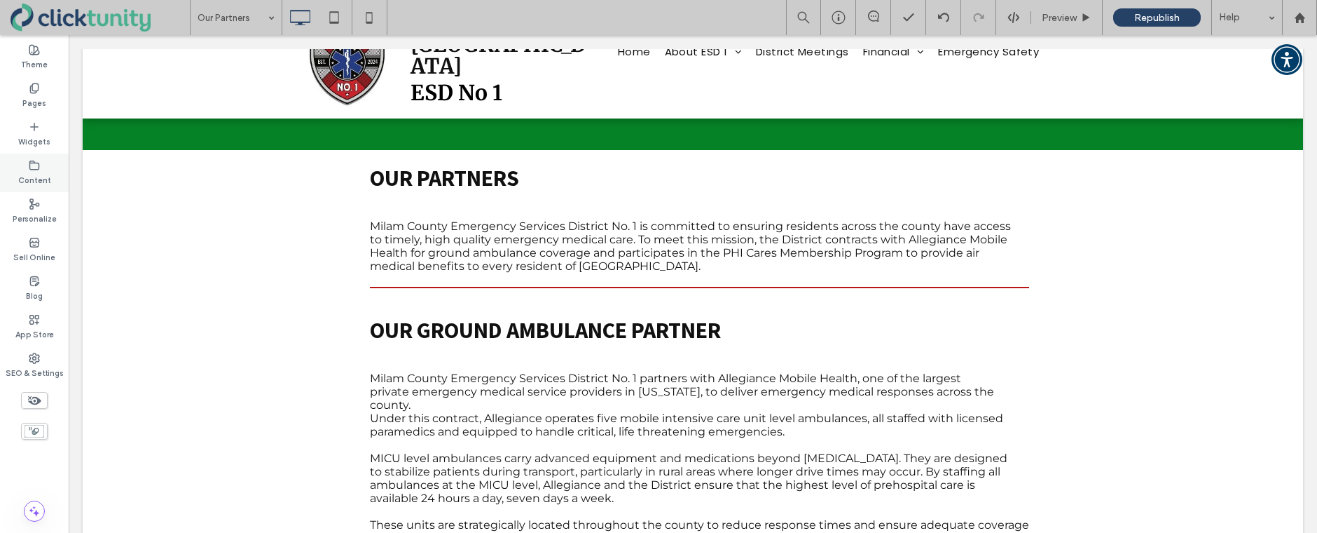
scroll to position [0, 0]
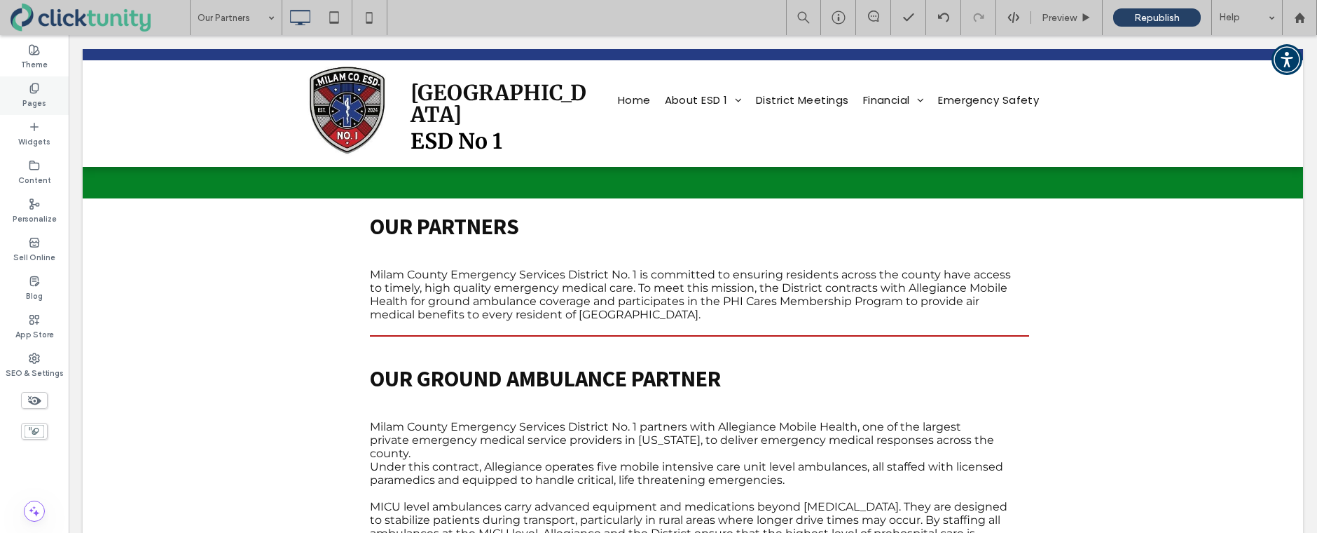
click at [31, 97] on label "Pages" at bounding box center [34, 101] width 24 height 15
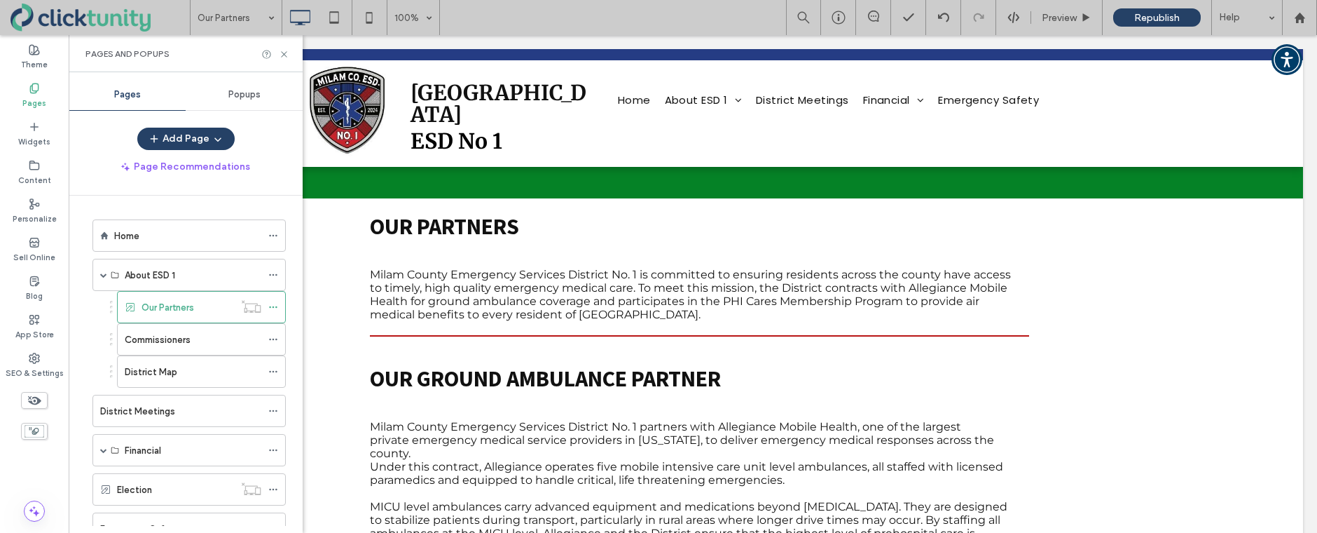
drag, startPoint x: 174, startPoint y: 231, endPoint x: 193, endPoint y: 245, distance: 24.1
click at [174, 231] on div "Home" at bounding box center [187, 235] width 147 height 15
click at [149, 233] on div at bounding box center [658, 266] width 1317 height 533
click at [167, 237] on div at bounding box center [658, 266] width 1317 height 533
click at [282, 52] on div at bounding box center [658, 266] width 1317 height 533
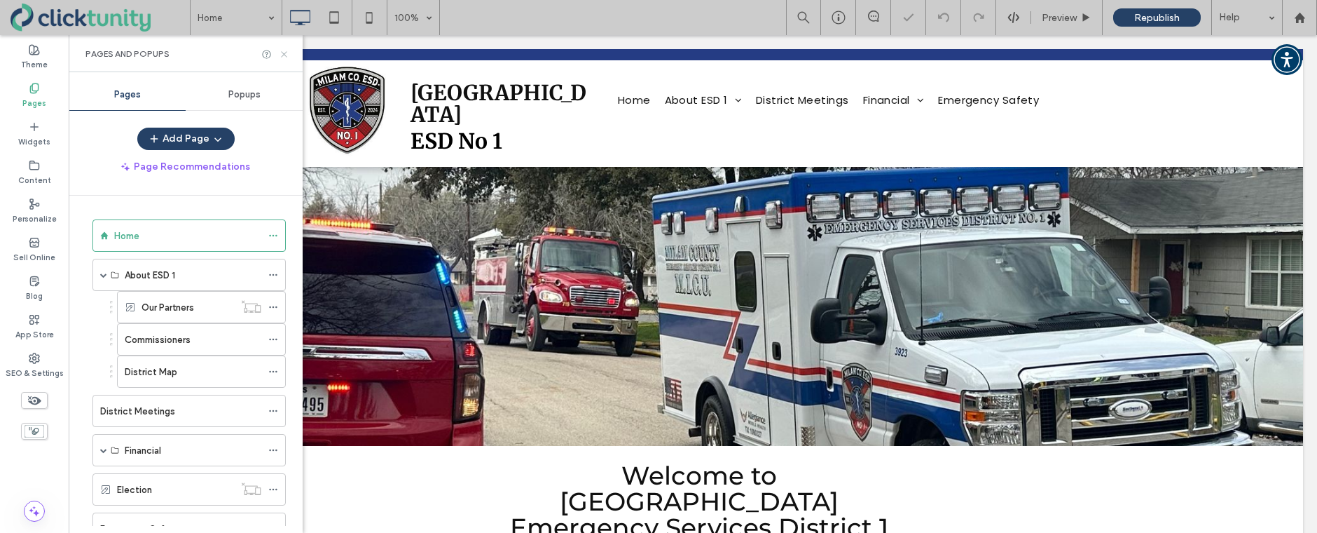
drag, startPoint x: 282, startPoint y: 51, endPoint x: 316, endPoint y: 90, distance: 51.7
click at [282, 51] on icon at bounding box center [284, 54] width 11 height 11
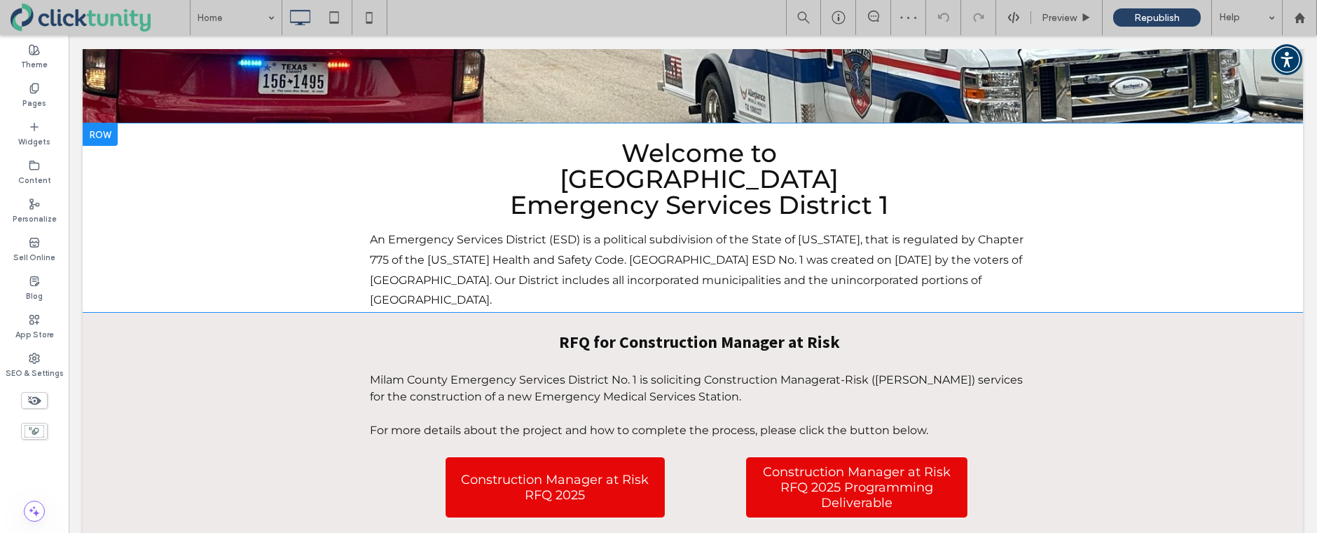
scroll to position [346, 0]
